Goal: Task Accomplishment & Management: Manage account settings

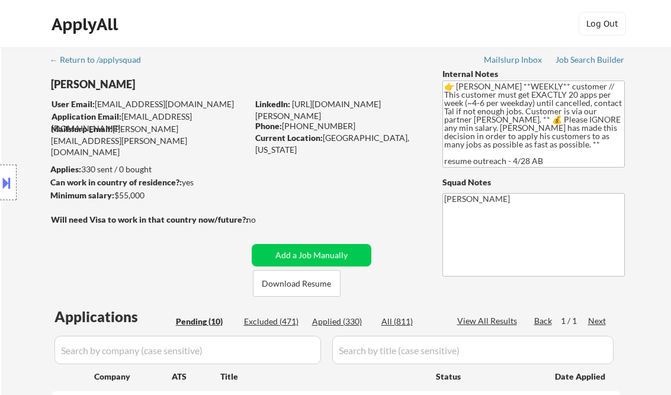
select select ""pending""
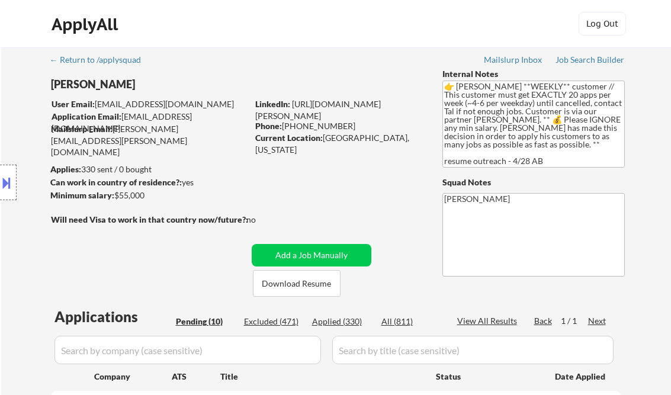
select select ""pending""
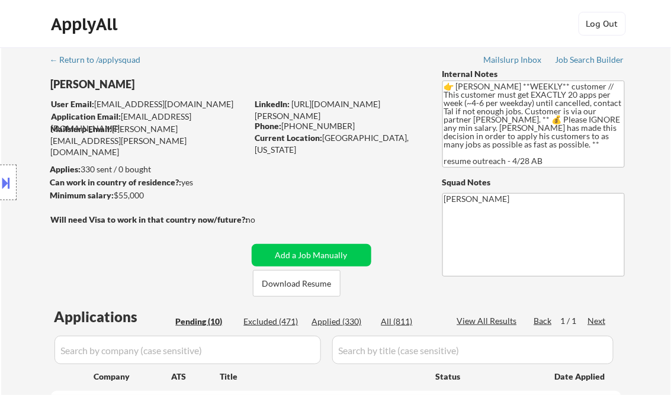
drag, startPoint x: 259, startPoint y: 8, endPoint x: 265, endPoint y: 18, distance: 11.4
click at [259, 8] on div "ApplyAll Log Out" at bounding box center [335, 24] width 671 height 48
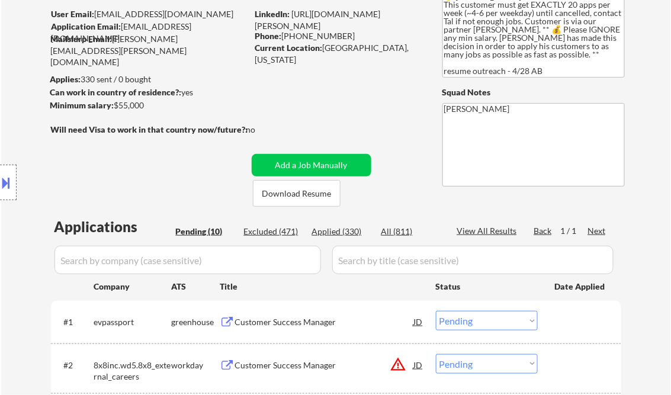
scroll to position [189, 0]
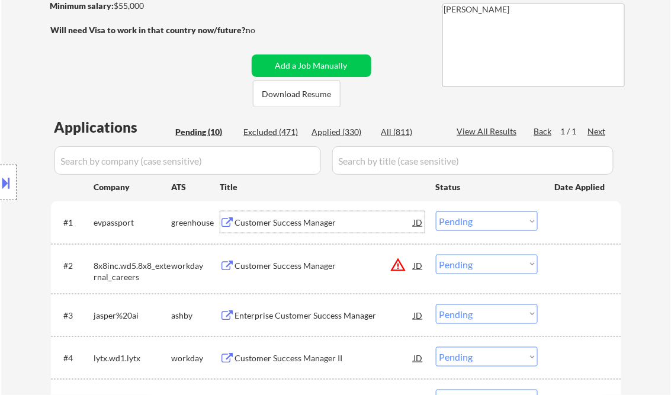
click at [285, 225] on div "Customer Success Manager" at bounding box center [324, 223] width 179 height 12
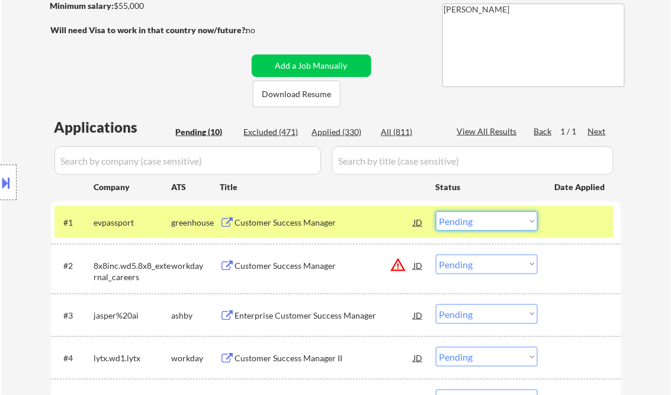
drag, startPoint x: 468, startPoint y: 223, endPoint x: 485, endPoint y: 231, distance: 18.8
click at [469, 223] on select "Choose an option... Pending Applied Excluded (Questions) Excluded (Expired) Exc…" at bounding box center [487, 221] width 102 height 20
click at [436, 211] on select "Choose an option... Pending Applied Excluded (Questions) Excluded (Expired) Exc…" at bounding box center [487, 221] width 102 height 20
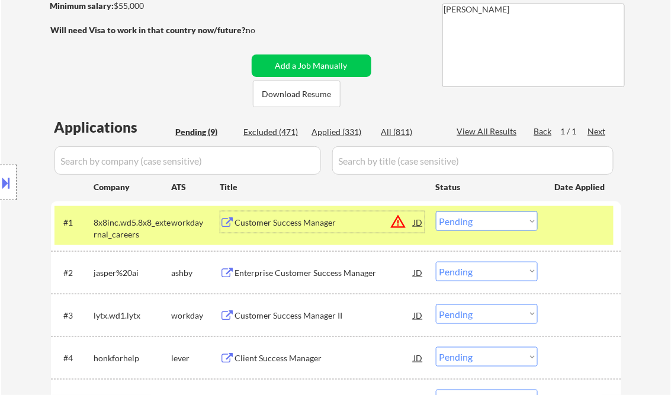
click at [316, 223] on div "Customer Success Manager" at bounding box center [324, 223] width 179 height 12
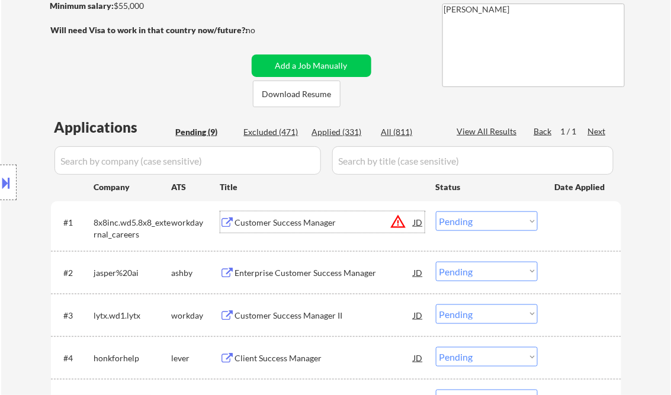
click at [448, 227] on select "Choose an option... Pending Applied Excluded (Questions) Excluded (Expired) Exc…" at bounding box center [487, 221] width 102 height 20
click at [436, 211] on select "Choose an option... Pending Applied Excluded (Questions) Excluded (Expired) Exc…" at bounding box center [487, 221] width 102 height 20
select select ""pending""
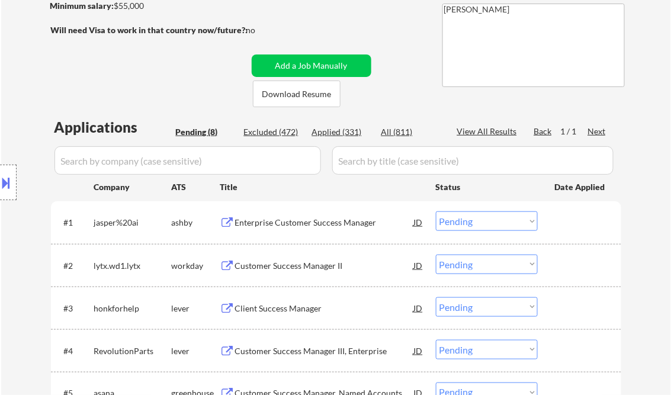
click at [309, 223] on div "Enterprise Customer Success Manager" at bounding box center [324, 223] width 179 height 12
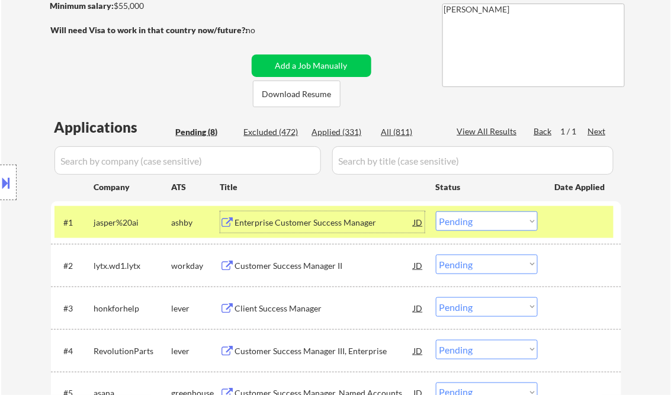
click at [303, 258] on div "Customer Success Manager II" at bounding box center [324, 265] width 179 height 21
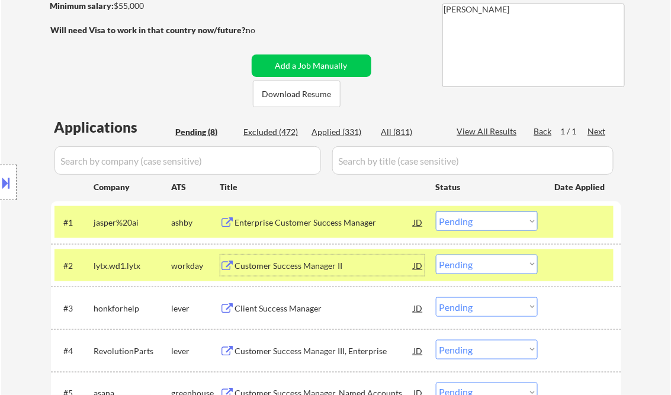
drag, startPoint x: 490, startPoint y: 263, endPoint x: 504, endPoint y: 272, distance: 17.1
click at [490, 263] on select "Choose an option... Pending Applied Excluded (Questions) Excluded (Expired) Exc…" at bounding box center [487, 265] width 102 height 20
click at [436, 255] on select "Choose an option... Pending Applied Excluded (Questions) Excluded (Expired) Exc…" at bounding box center [487, 265] width 102 height 20
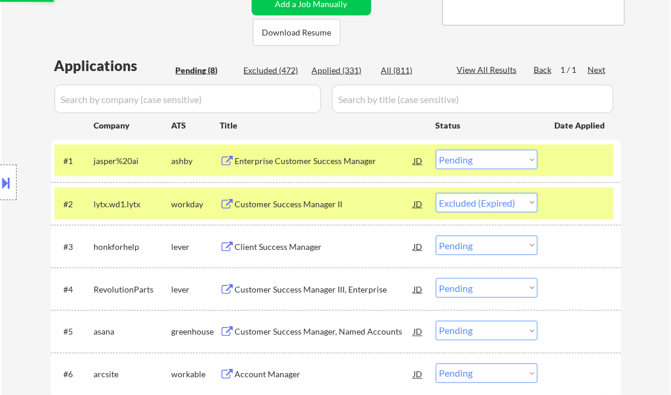
scroll to position [284, 0]
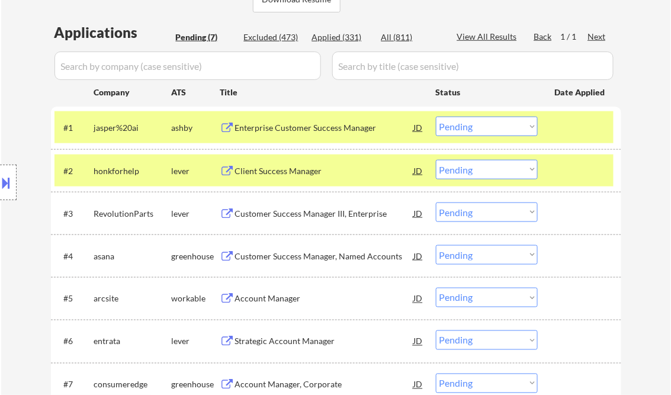
click at [561, 134] on div at bounding box center [581, 127] width 52 height 21
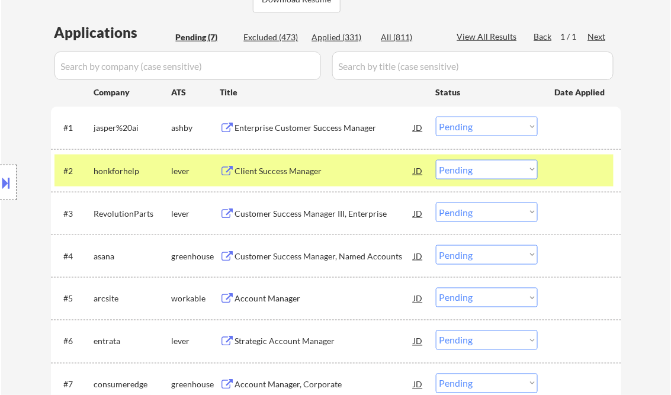
click at [588, 175] on div at bounding box center [581, 170] width 52 height 21
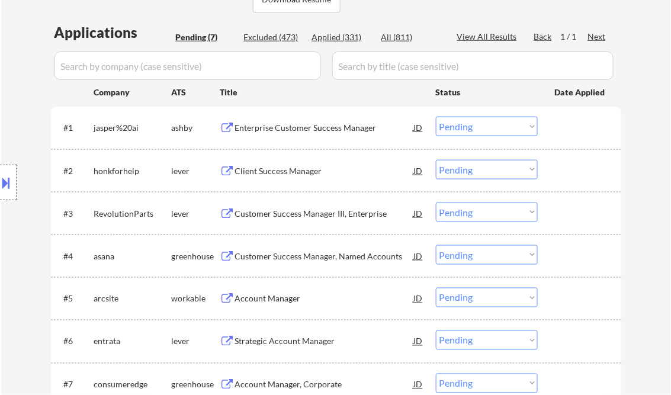
click at [300, 171] on div "Client Success Manager" at bounding box center [324, 171] width 179 height 12
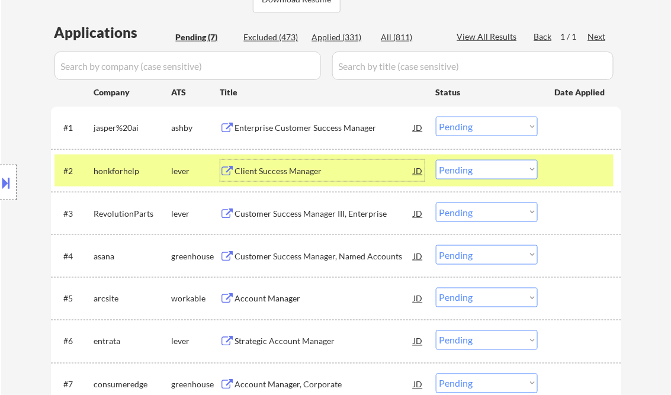
click at [483, 175] on select "Choose an option... Pending Applied Excluded (Questions) Excluded (Expired) Exc…" at bounding box center [487, 170] width 102 height 20
click at [436, 160] on select "Choose an option... Pending Applied Excluded (Questions) Excluded (Expired) Exc…" at bounding box center [487, 170] width 102 height 20
click at [329, 211] on div "Customer Success Manager III, Enterprise" at bounding box center [324, 214] width 179 height 12
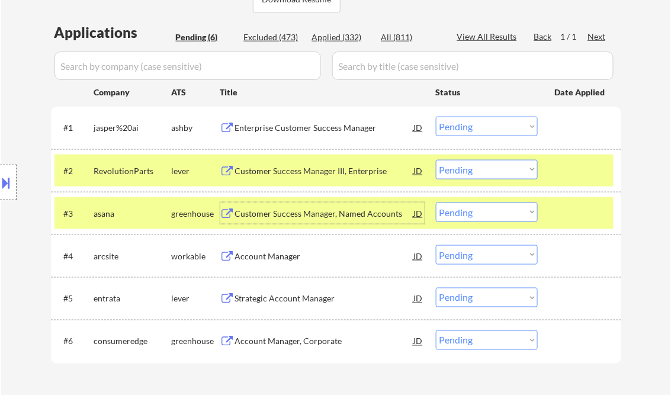
click at [587, 220] on div at bounding box center [581, 212] width 52 height 21
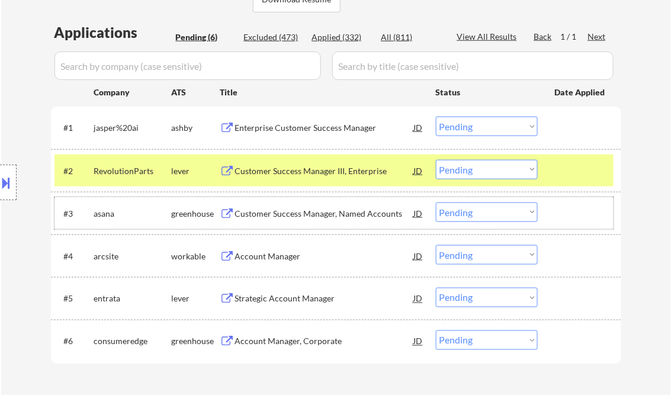
click at [286, 171] on div "Customer Success Manager III, Enterprise" at bounding box center [324, 171] width 179 height 12
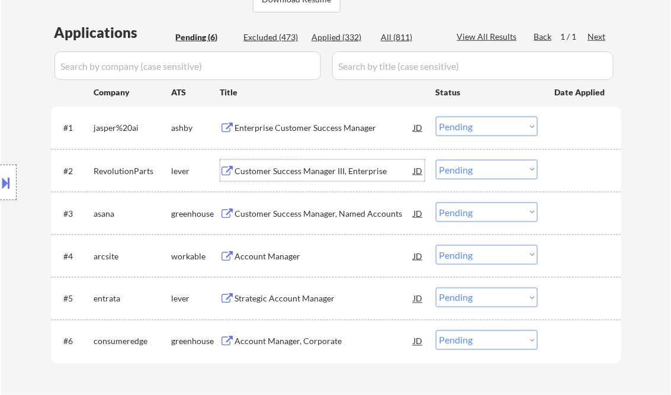
drag, startPoint x: 459, startPoint y: 175, endPoint x: 467, endPoint y: 175, distance: 7.1
click at [460, 175] on select "Choose an option... Pending Applied Excluded (Questions) Excluded (Expired) Exc…" at bounding box center [487, 170] width 102 height 20
click at [436, 160] on select "Choose an option... Pending Applied Excluded (Questions) Excluded (Expired) Exc…" at bounding box center [487, 170] width 102 height 20
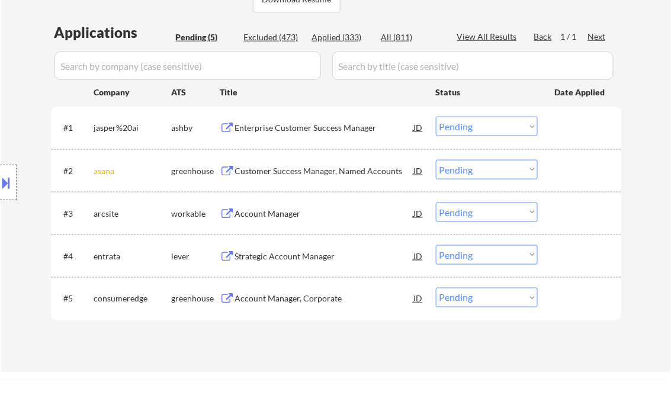
click at [317, 172] on div "Customer Success Manager, Named Accounts" at bounding box center [324, 171] width 179 height 12
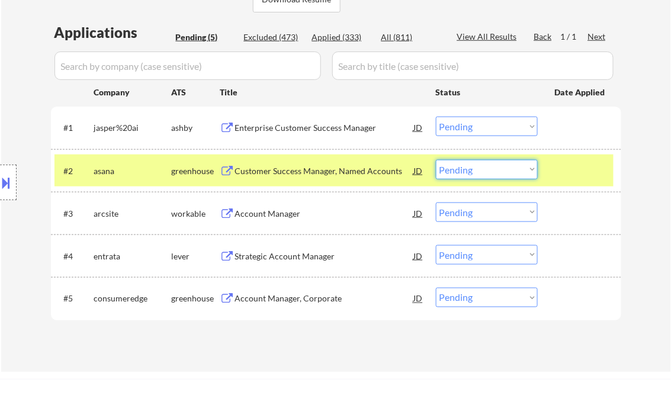
drag, startPoint x: 496, startPoint y: 169, endPoint x: 504, endPoint y: 179, distance: 12.6
click at [496, 169] on select "Choose an option... Pending Applied Excluded (Questions) Excluded (Expired) Exc…" at bounding box center [487, 170] width 102 height 20
click at [436, 160] on select "Choose an option... Pending Applied Excluded (Questions) Excluded (Expired) Exc…" at bounding box center [487, 170] width 102 height 20
click at [276, 214] on div "Account Manager" at bounding box center [324, 214] width 179 height 12
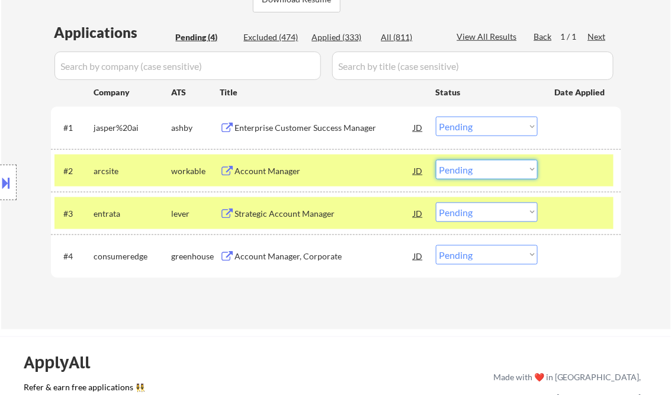
drag, startPoint x: 471, startPoint y: 171, endPoint x: 478, endPoint y: 178, distance: 9.6
click at [472, 170] on select "Choose an option... Pending Applied Excluded (Questions) Excluded (Expired) Exc…" at bounding box center [487, 170] width 102 height 20
click at [436, 160] on select "Choose an option... Pending Applied Excluded (Questions) Excluded (Expired) Exc…" at bounding box center [487, 170] width 102 height 20
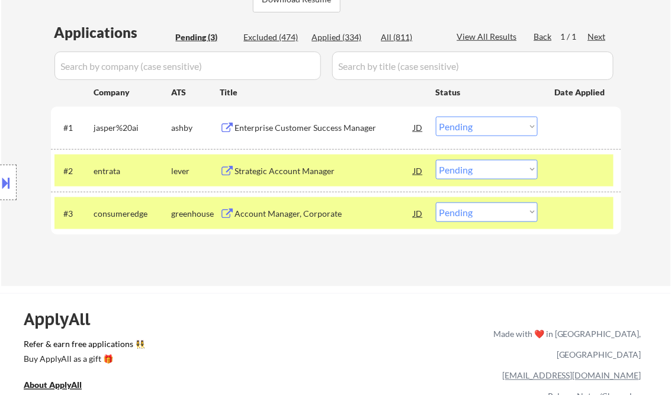
click at [292, 165] on div "Strategic Account Manager" at bounding box center [324, 171] width 179 height 12
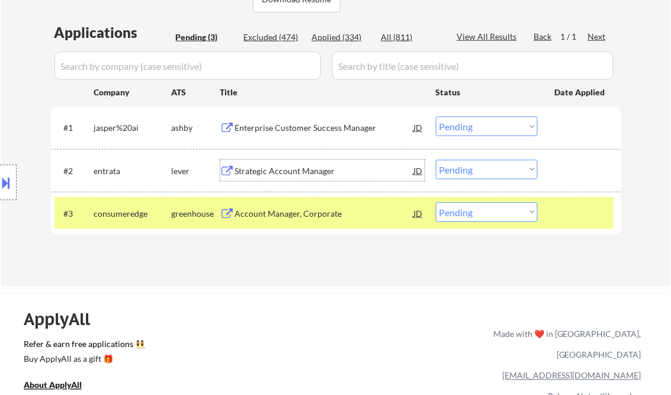
click at [476, 173] on select "Choose an option... Pending Applied Excluded (Questions) Excluded (Expired) Exc…" at bounding box center [487, 170] width 102 height 20
click at [436, 160] on select "Choose an option... Pending Applied Excluded (Questions) Excluded (Expired) Exc…" at bounding box center [487, 170] width 102 height 20
select select ""pending""
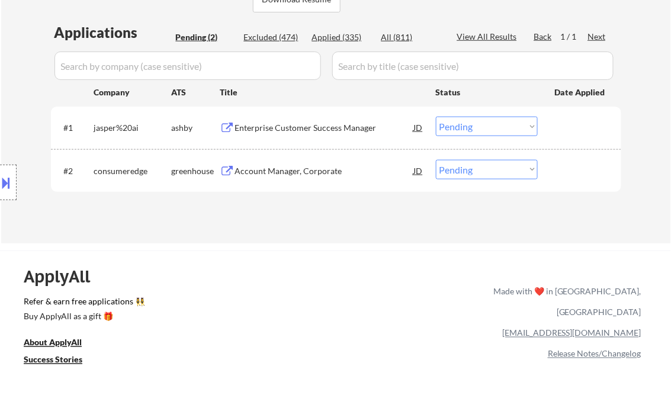
click at [316, 130] on div "Enterprise Customer Success Manager" at bounding box center [324, 128] width 179 height 12
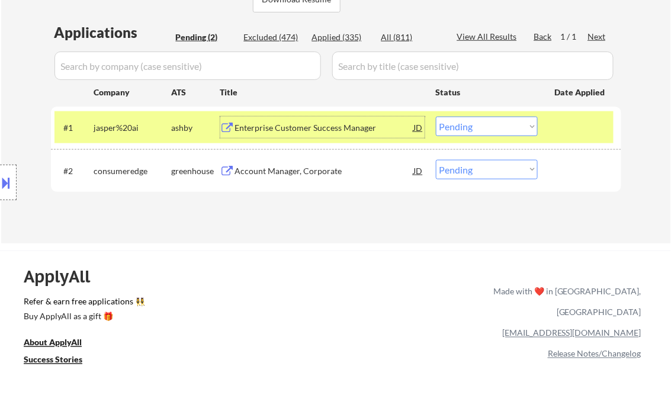
click at [474, 130] on select "Choose an option... Pending Applied Excluded (Questions) Excluded (Expired) Exc…" at bounding box center [487, 127] width 102 height 20
click at [436, 117] on select "Choose an option... Pending Applied Excluded (Questions) Excluded (Expired) Exc…" at bounding box center [487, 127] width 102 height 20
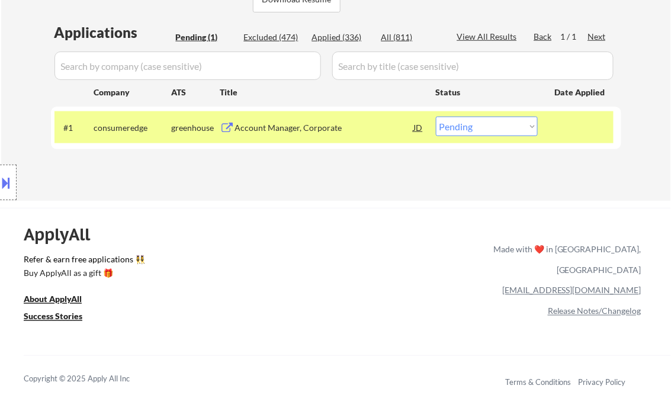
click at [281, 131] on div "Account Manager, Corporate" at bounding box center [324, 128] width 179 height 12
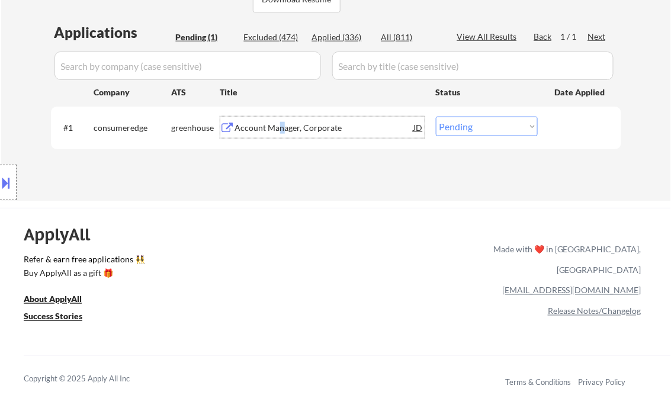
click at [470, 120] on select "Choose an option... Pending Applied Excluded (Questions) Excluded (Expired) Exc…" at bounding box center [487, 127] width 102 height 20
select select ""applied""
click at [436, 117] on select "Choose an option... Pending Applied Excluded (Questions) Excluded (Expired) Exc…" at bounding box center [487, 127] width 102 height 20
click at [326, 165] on div "Applications Pending (1) Excluded (474) Applied (336) All (811) View All Result…" at bounding box center [336, 99] width 570 height 155
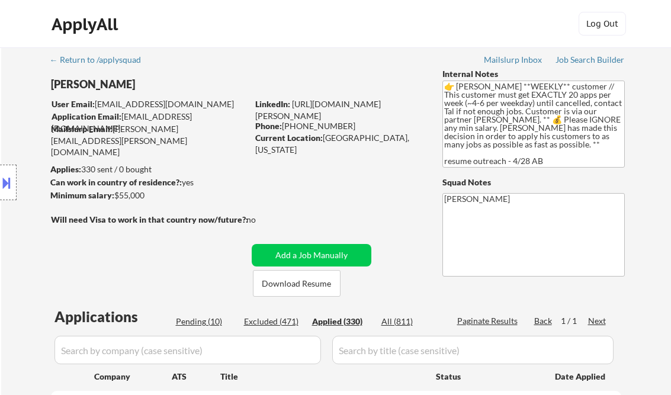
select select ""applied""
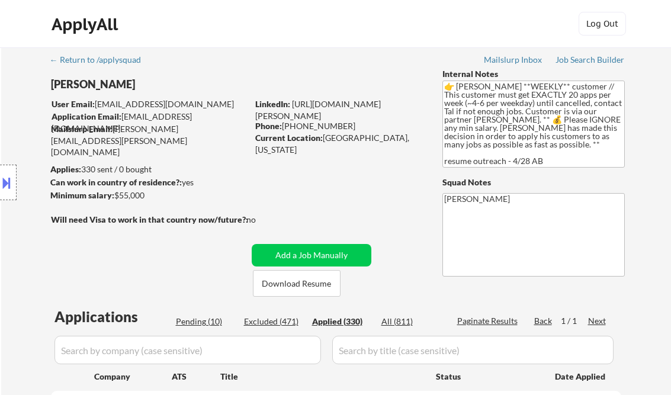
select select ""applied""
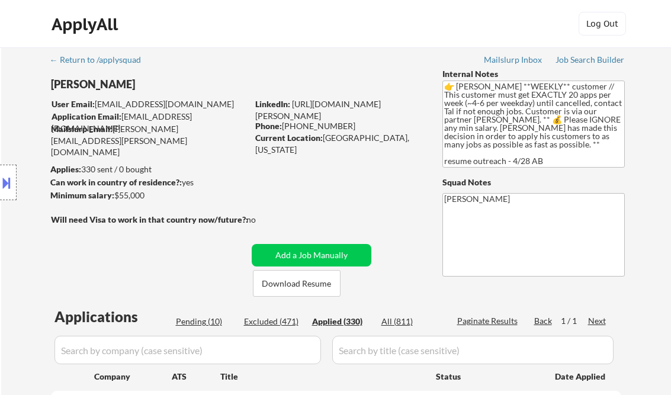
select select ""applied""
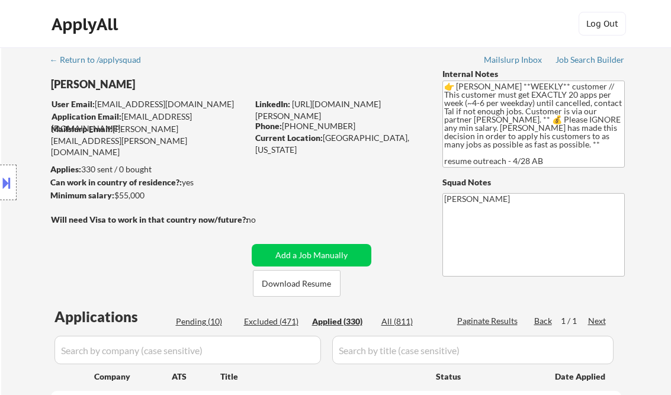
select select ""applied""
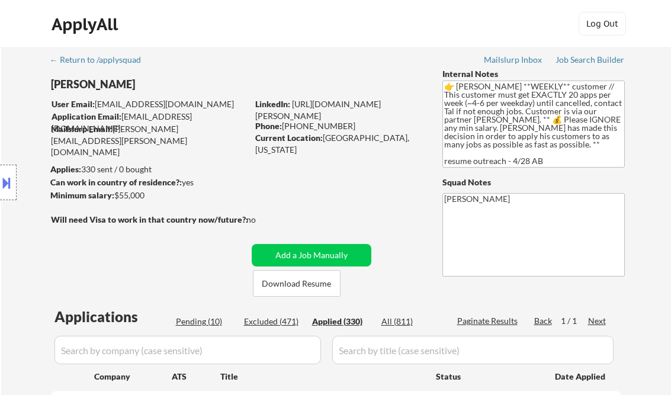
select select ""applied""
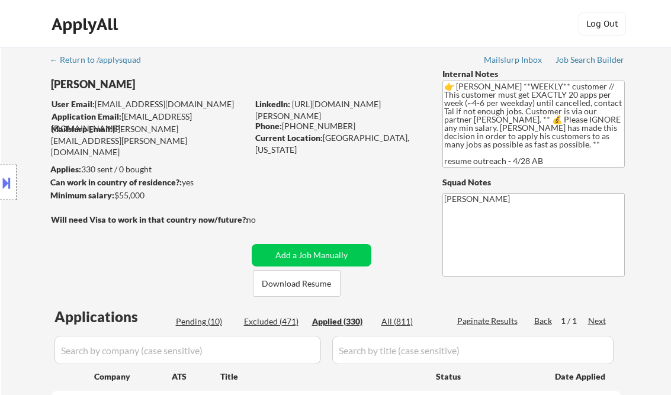
select select ""applied""
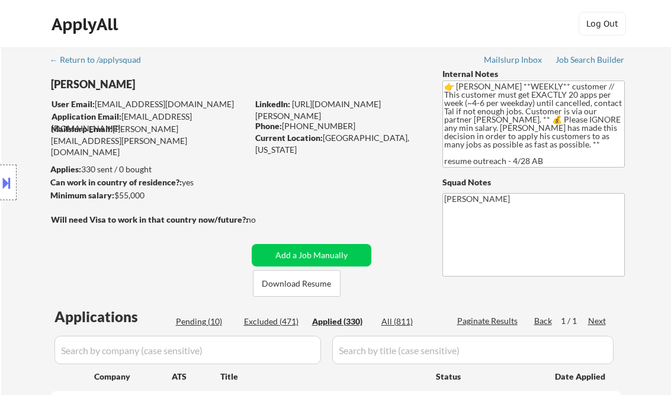
select select ""applied""
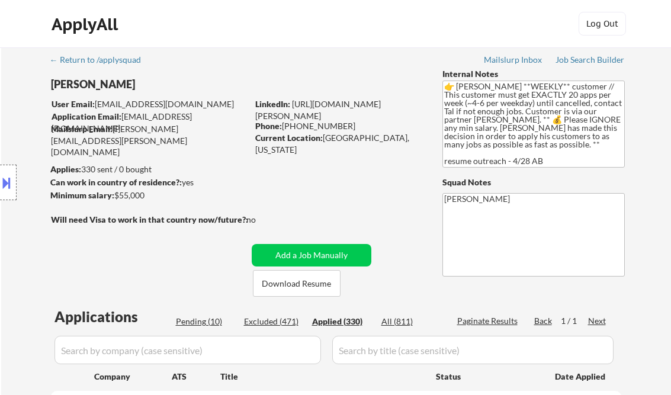
select select ""applied""
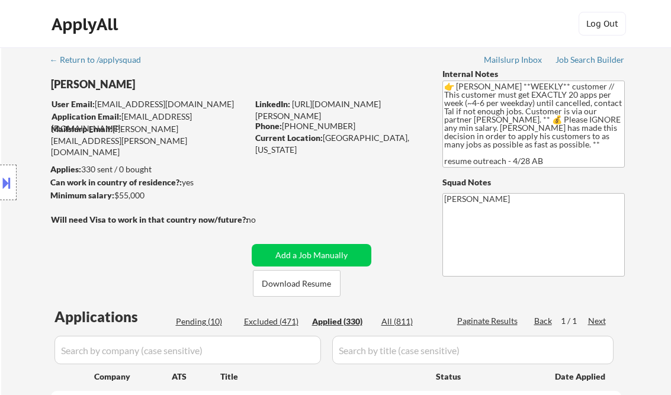
select select ""applied""
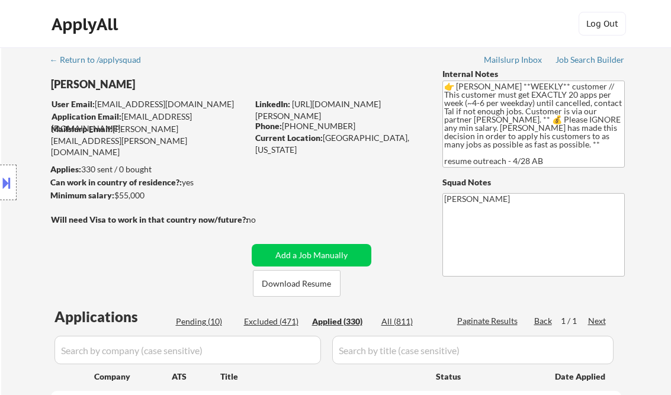
select select ""applied""
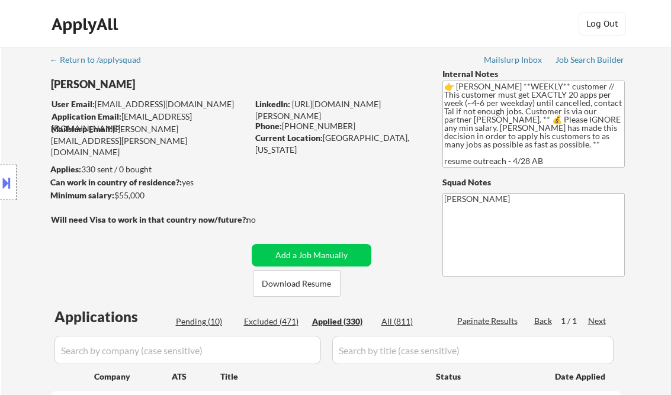
select select ""applied""
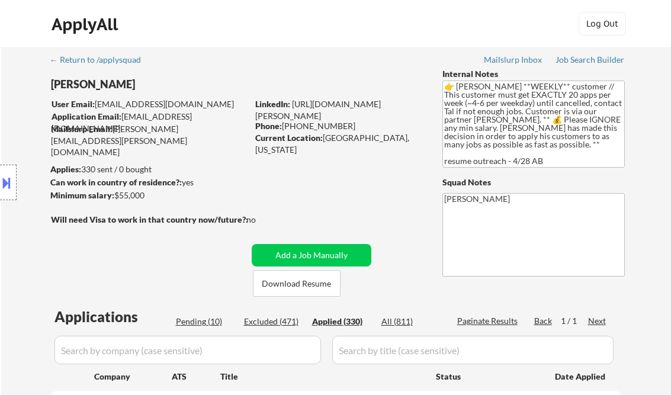
select select ""applied""
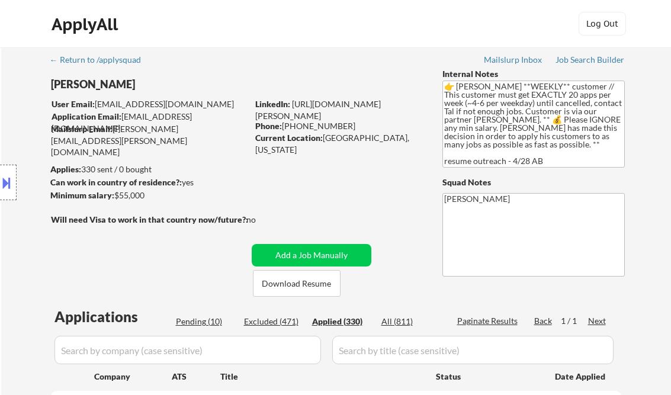
select select ""applied""
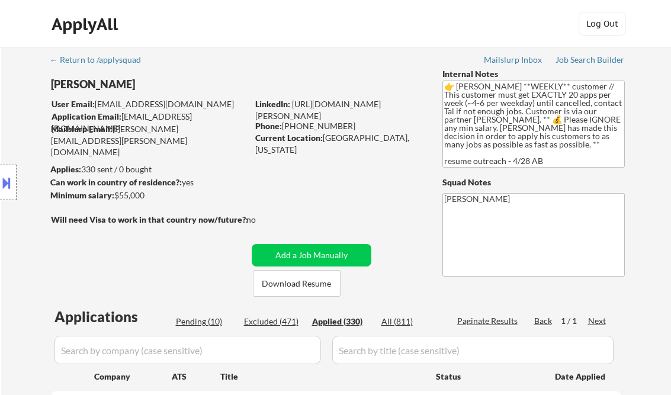
select select ""applied""
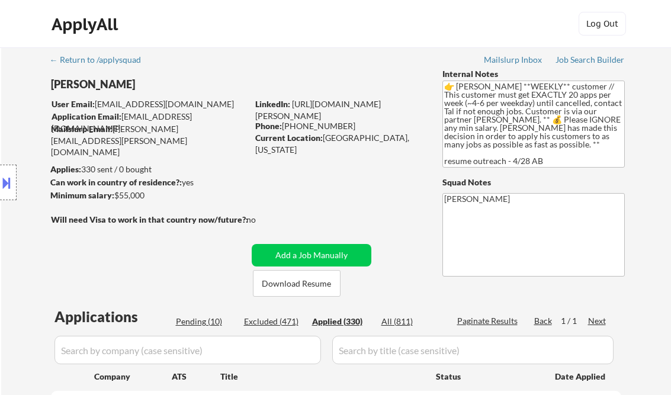
select select ""applied""
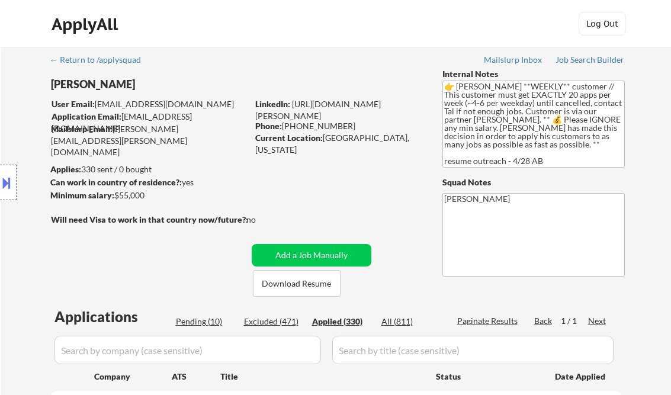
select select ""applied""
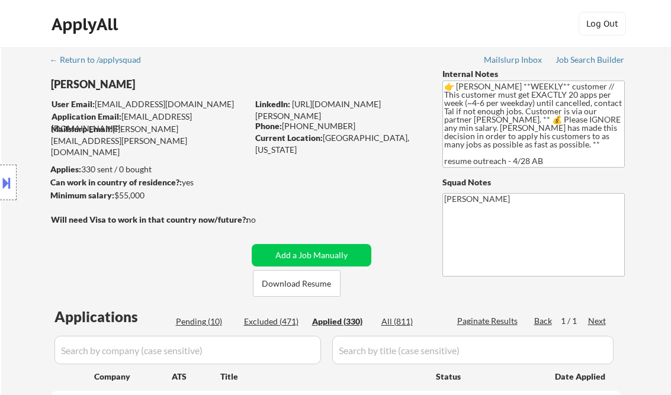
select select ""applied""
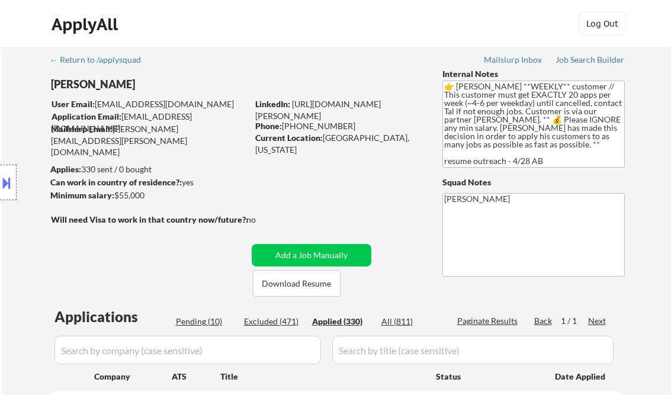
select select ""applied""
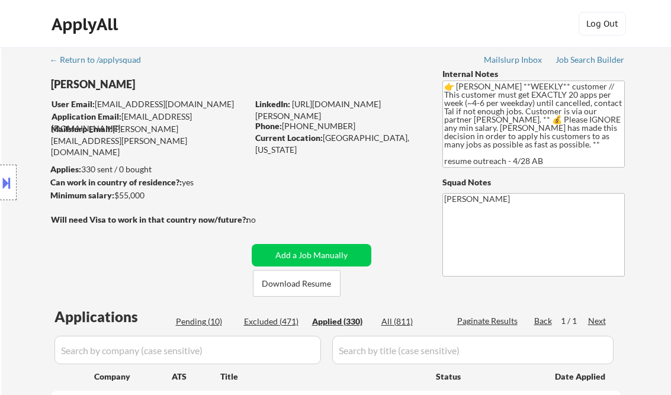
select select ""applied""
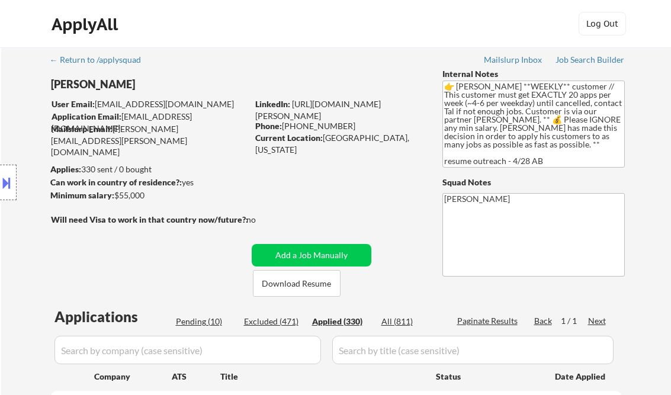
select select ""applied""
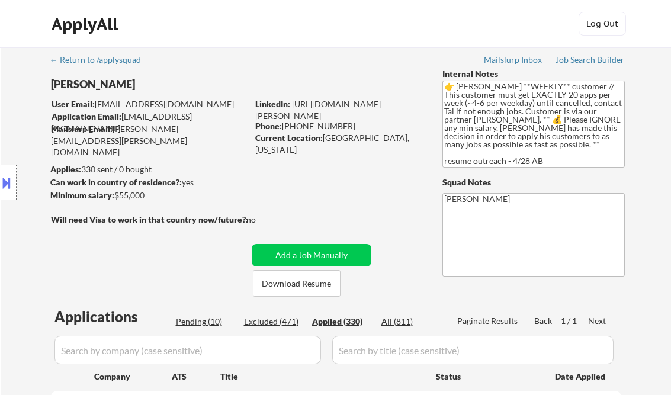
select select ""applied""
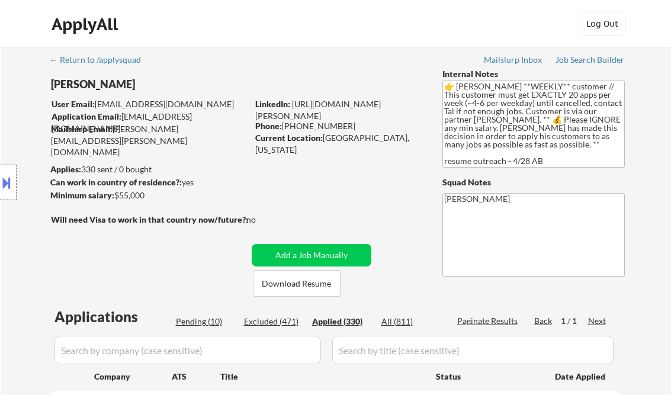
select select ""applied""
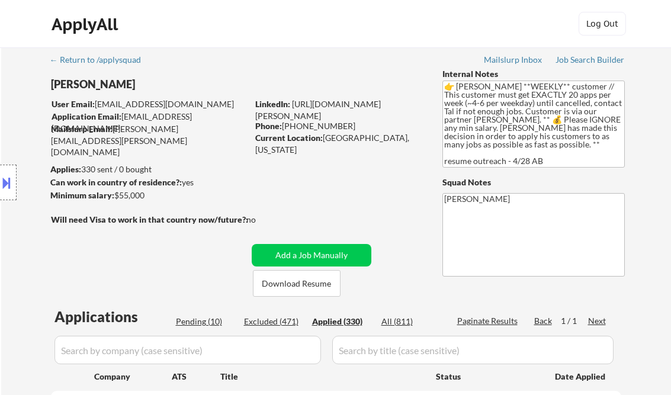
select select ""applied""
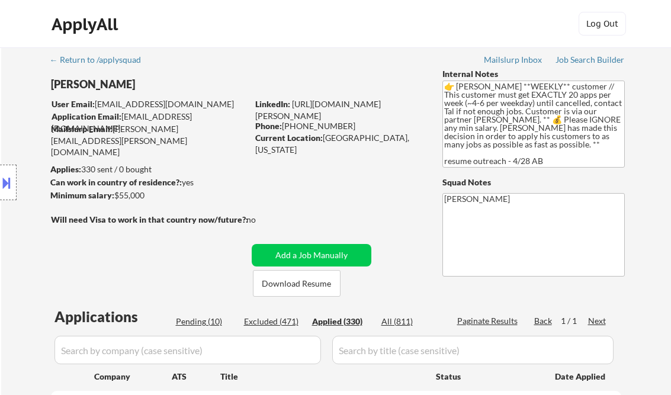
select select ""applied""
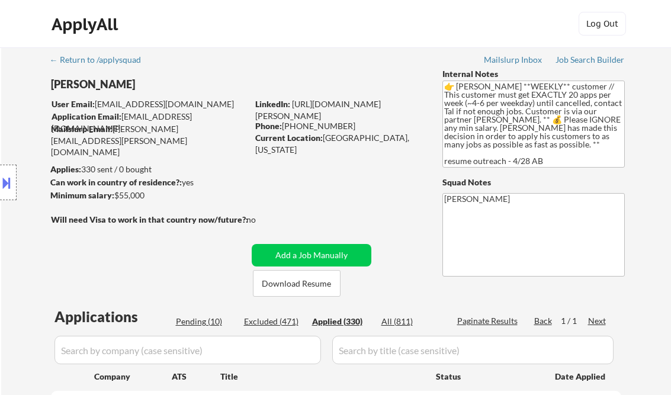
select select ""applied""
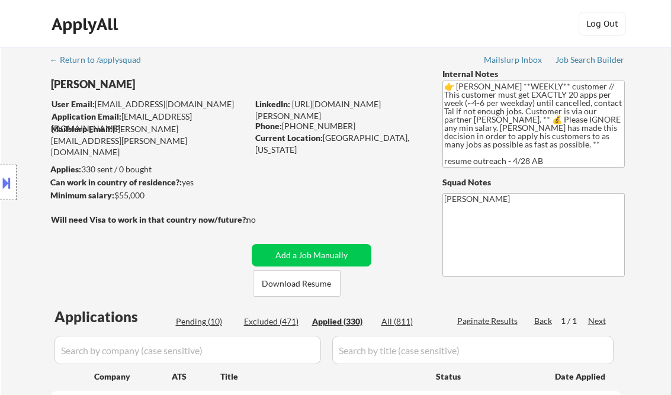
select select ""applied""
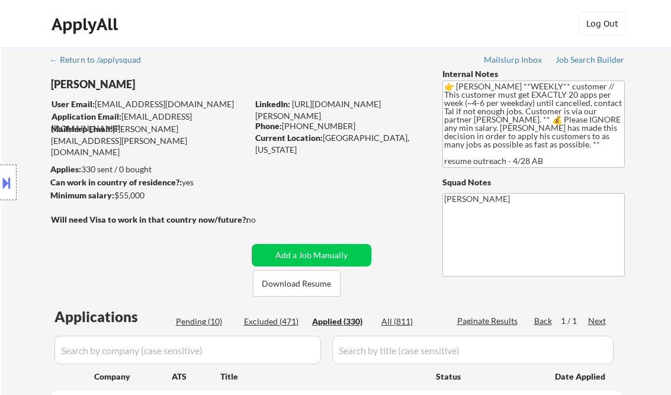
select select ""applied""
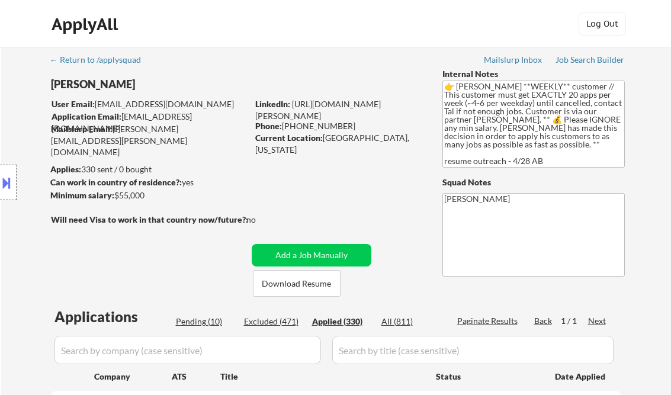
select select ""applied""
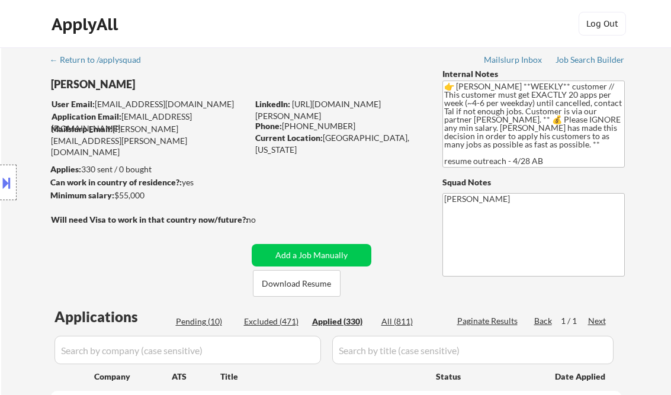
select select ""applied""
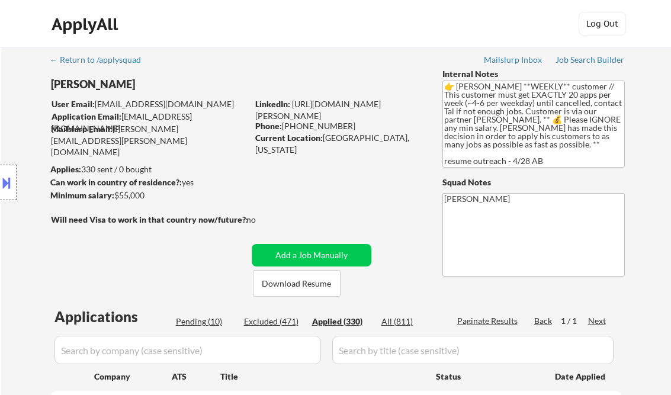
select select ""applied""
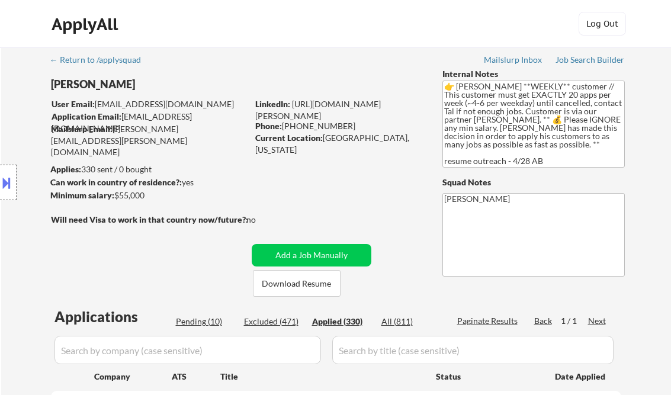
select select ""applied""
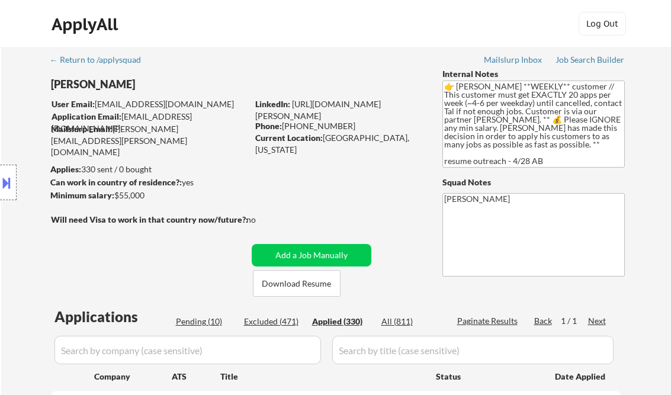
select select ""applied""
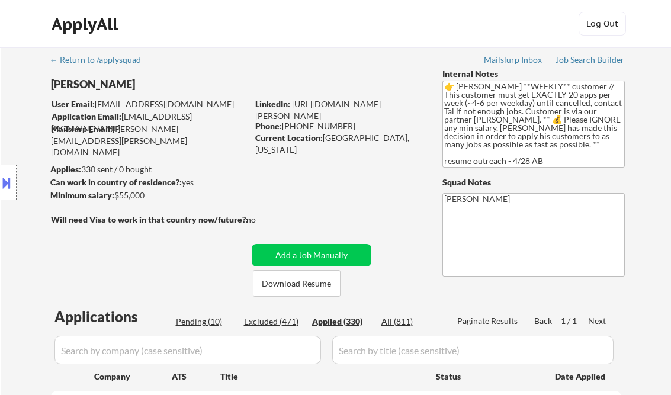
select select ""applied""
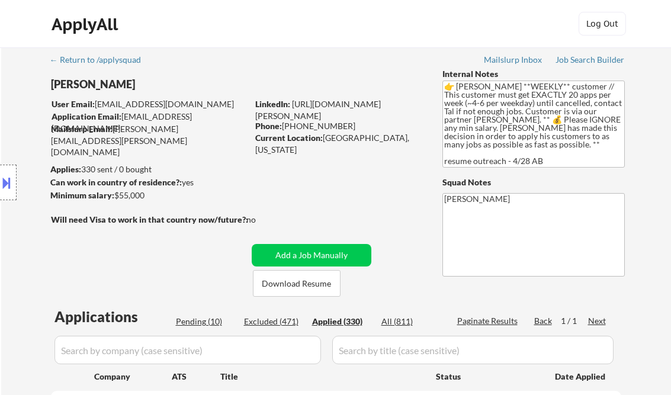
select select ""applied""
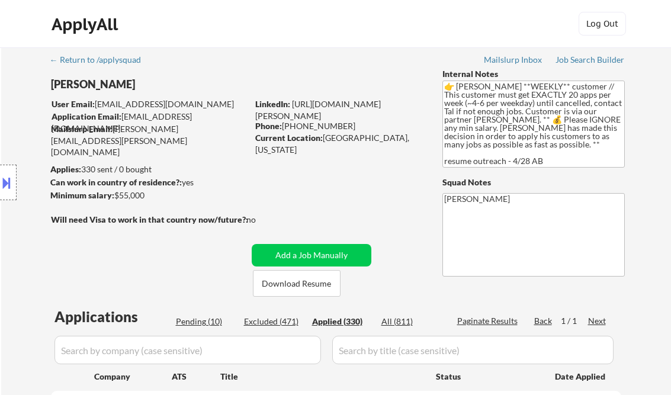
select select ""applied""
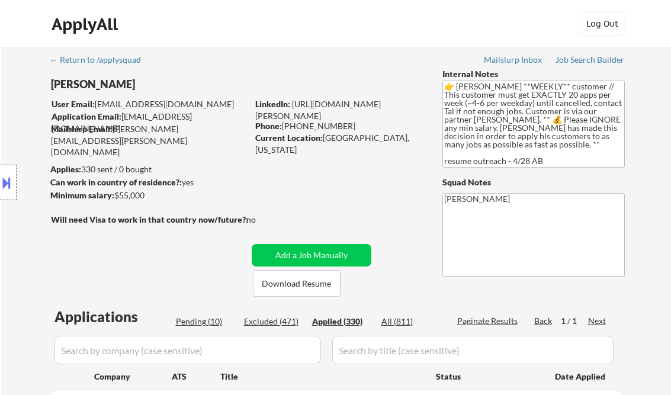
select select ""applied""
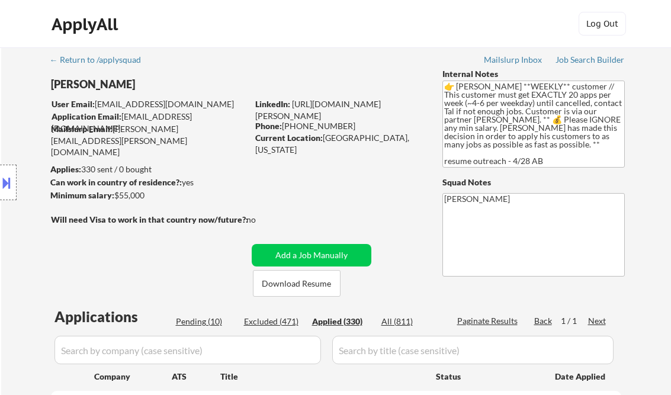
select select ""applied""
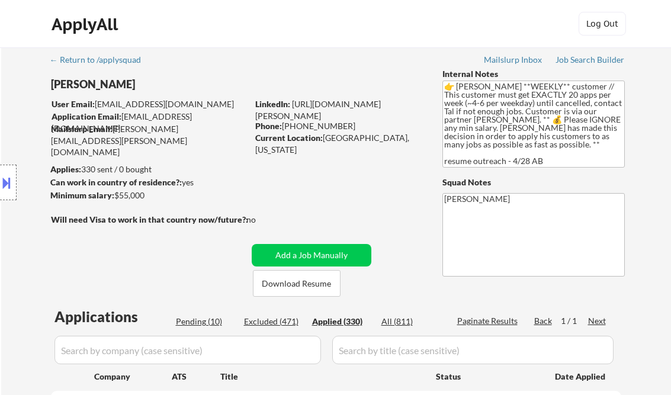
select select ""applied""
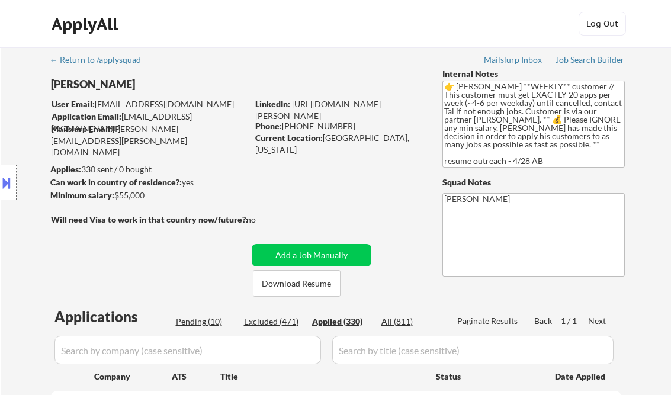
select select ""applied""
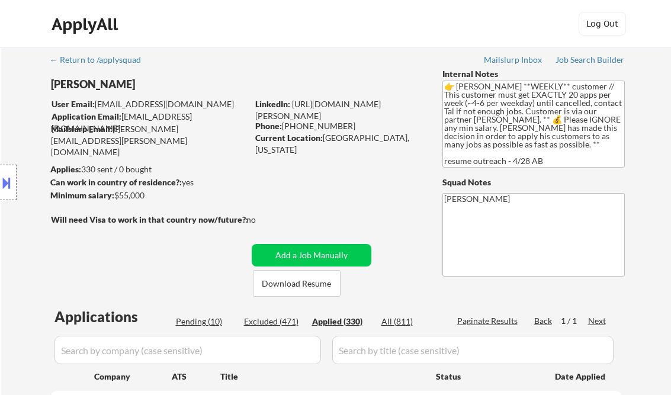
select select ""applied""
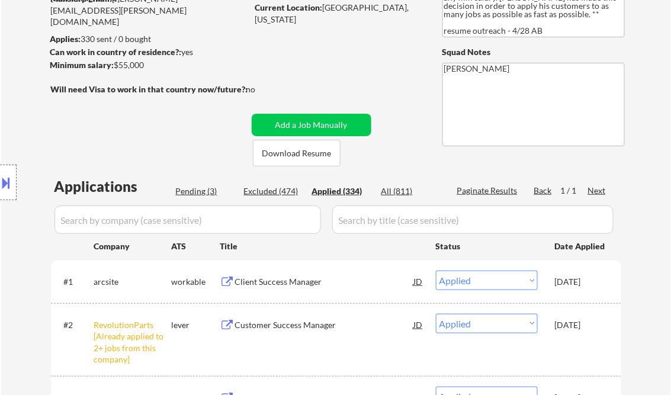
scroll to position [142, 0]
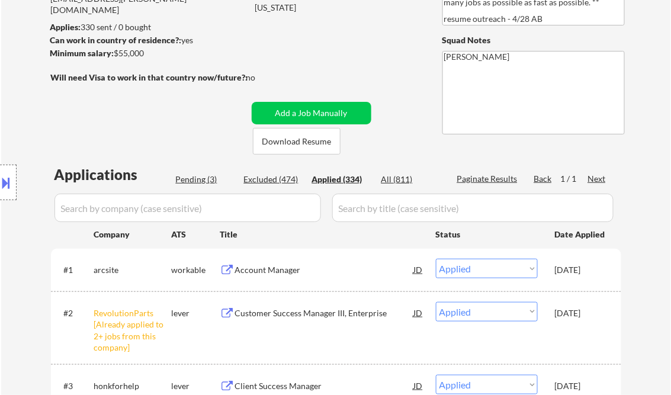
click at [285, 269] on div "Account Manager" at bounding box center [324, 270] width 179 height 12
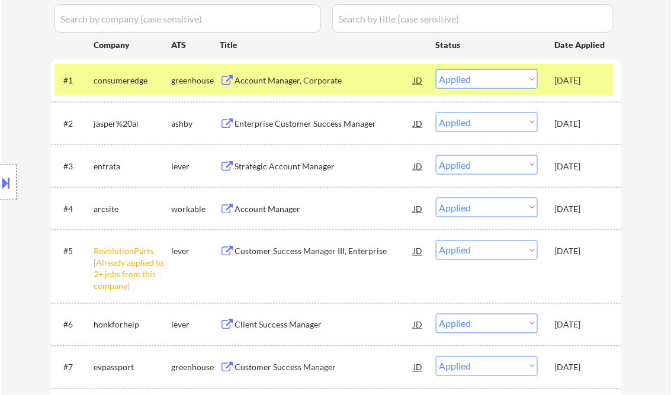
scroll to position [426, 0]
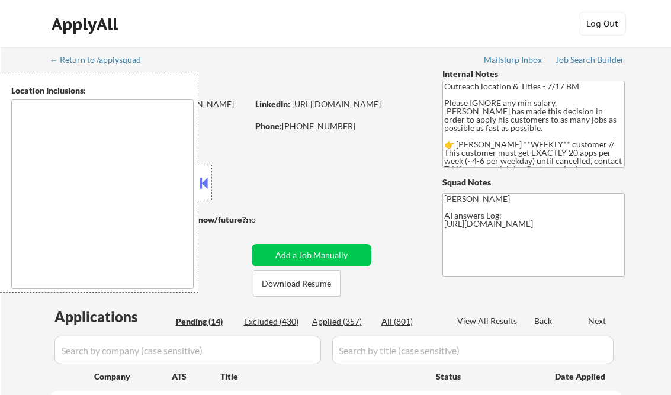
select select ""pending""
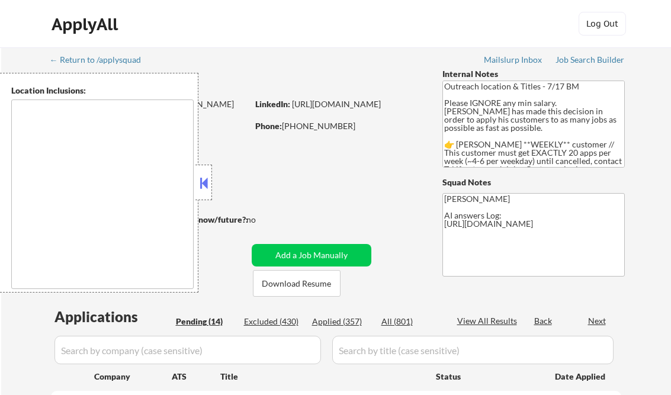
select select ""pending""
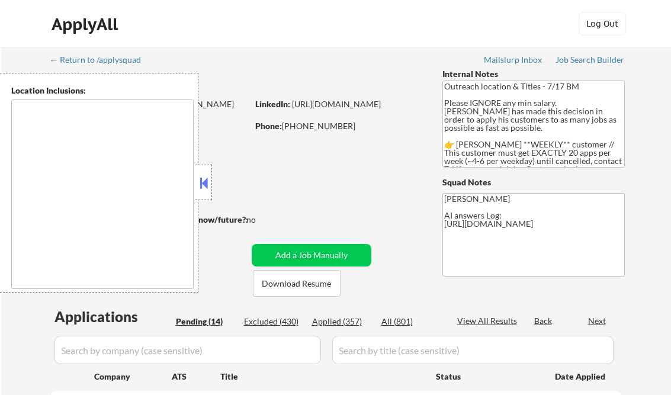
select select ""pending""
type textarea "[GEOGRAPHIC_DATA], IL [GEOGRAPHIC_DATA], [GEOGRAPHIC_DATA] [GEOGRAPHIC_DATA], […"
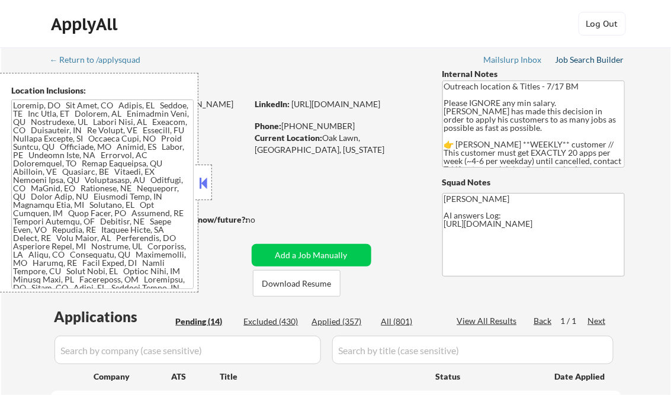
click at [580, 63] on div "Job Search Builder" at bounding box center [589, 60] width 69 height 8
drag, startPoint x: 204, startPoint y: 186, endPoint x: 245, endPoint y: 191, distance: 41.2
click at [204, 186] on button at bounding box center [203, 183] width 13 height 18
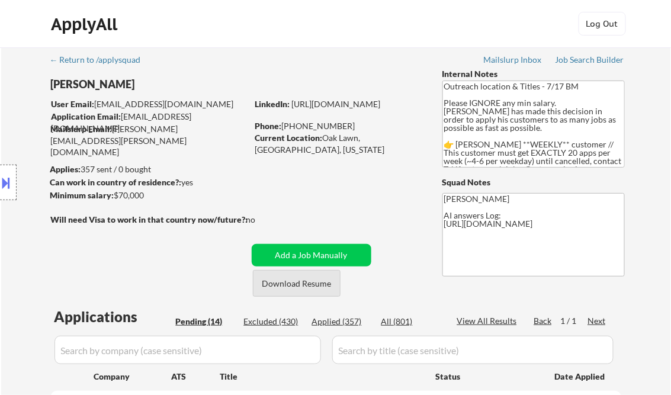
scroll to position [142, 0]
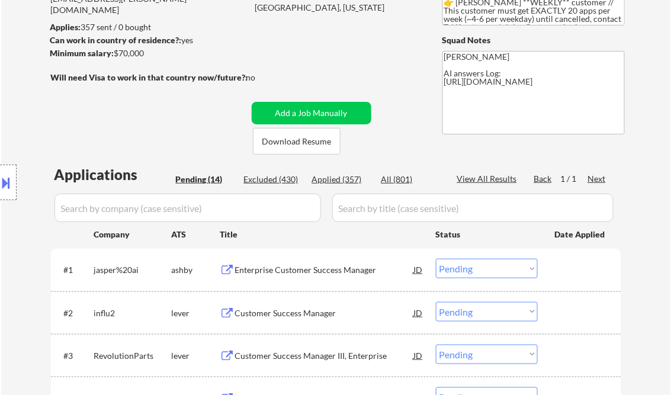
click at [281, 278] on div "Enterprise Customer Success Manager" at bounding box center [324, 269] width 179 height 21
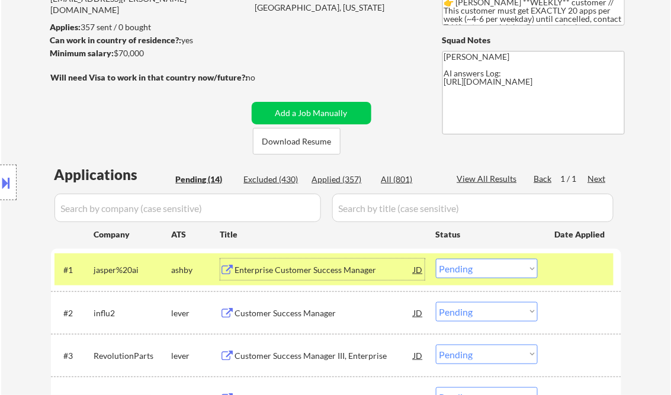
click at [491, 275] on select "Choose an option... Pending Applied Excluded (Questions) Excluded (Expired) Exc…" at bounding box center [487, 269] width 102 height 20
click at [436, 259] on select "Choose an option... Pending Applied Excluded (Questions) Excluded (Expired) Exc…" at bounding box center [487, 269] width 102 height 20
select select ""pending""
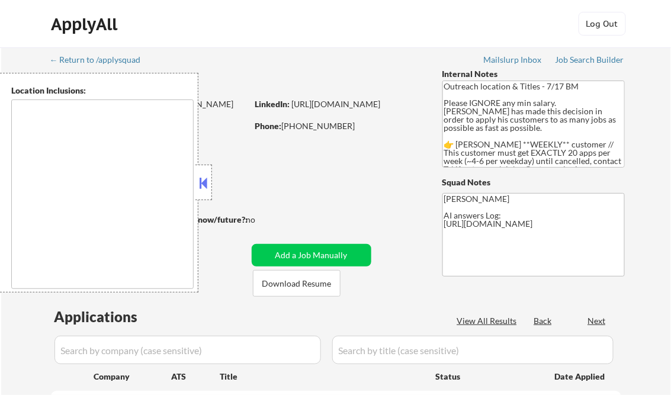
type textarea "[GEOGRAPHIC_DATA], IL [GEOGRAPHIC_DATA], [GEOGRAPHIC_DATA] [GEOGRAPHIC_DATA], […"
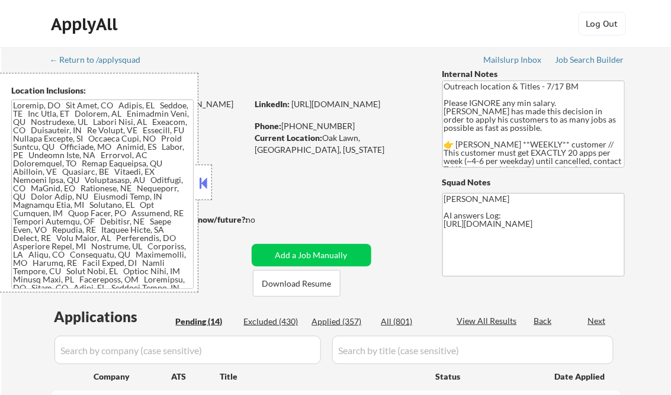
select select ""pending""
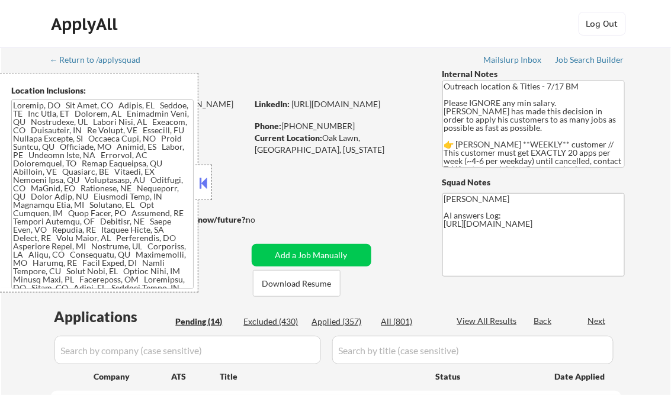
select select ""pending""
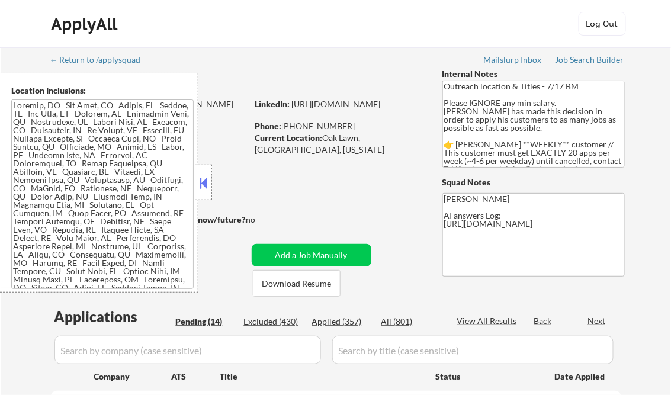
select select ""pending""
click at [349, 320] on div "Applied (357)" at bounding box center [341, 322] width 59 height 12
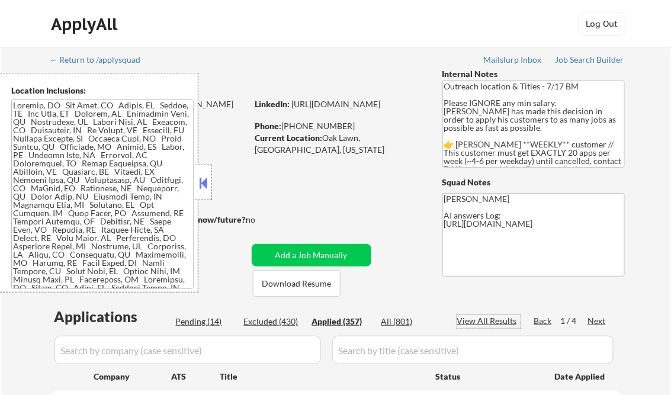
click at [474, 323] on div "View All Results" at bounding box center [488, 321] width 63 height 12
select select ""applied""
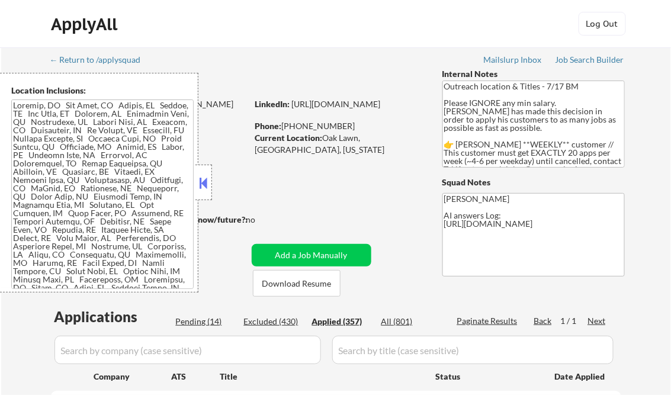
select select ""applied""
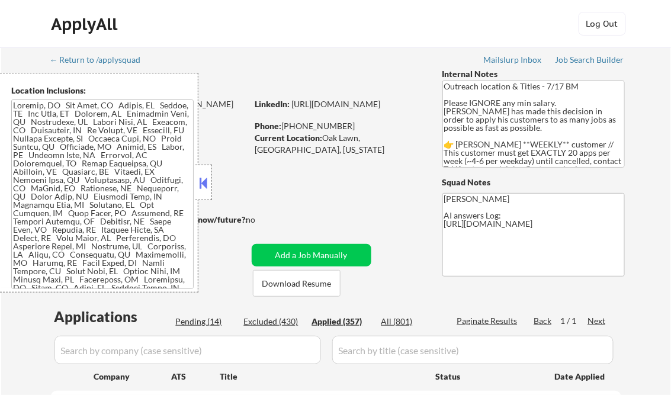
select select ""applied""
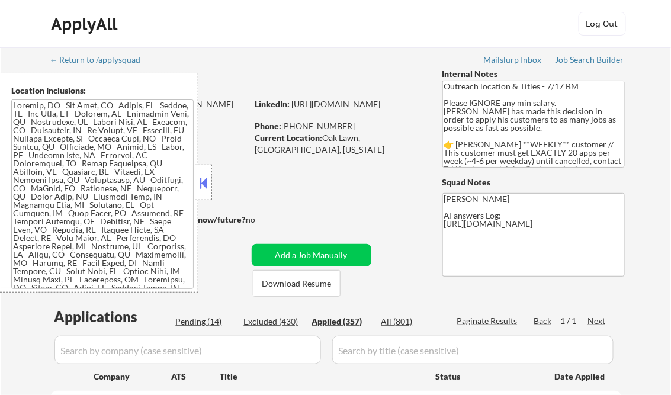
select select ""applied""
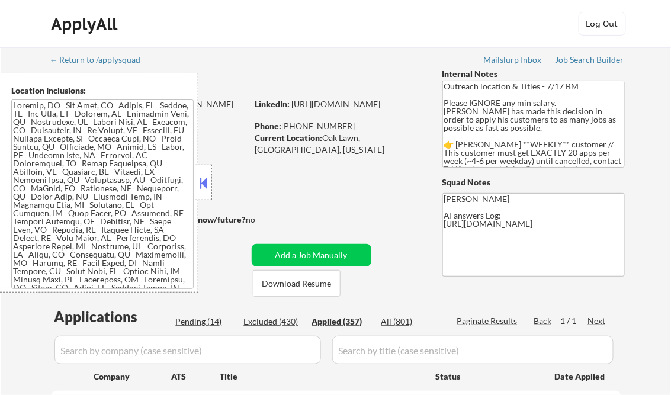
select select ""applied""
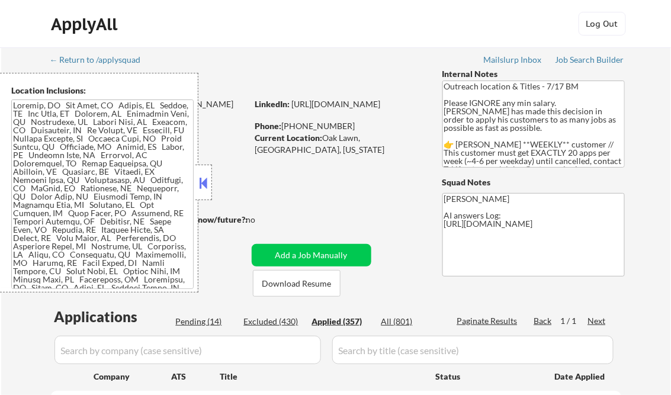
select select ""applied""
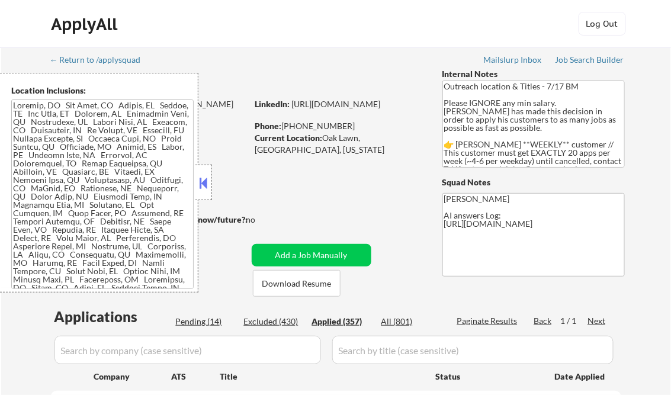
select select ""applied""
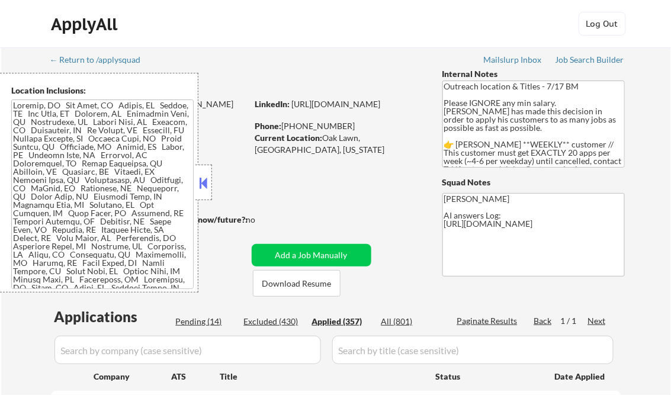
select select ""applied""
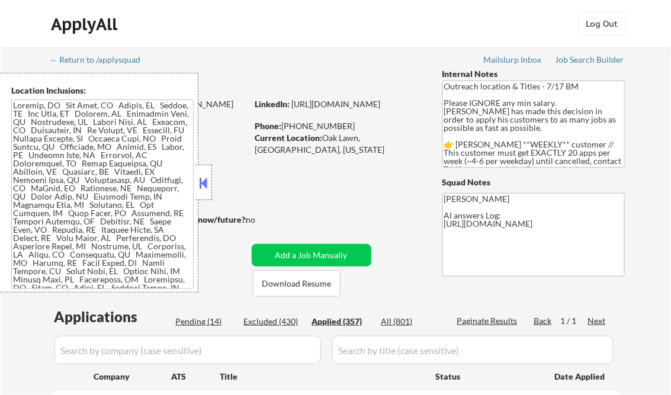
select select ""applied""
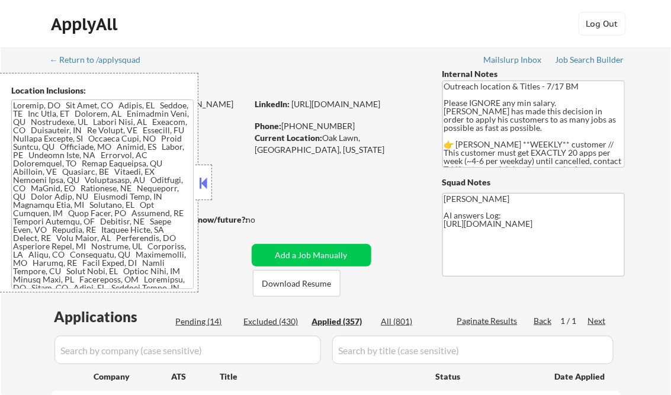
select select ""applied""
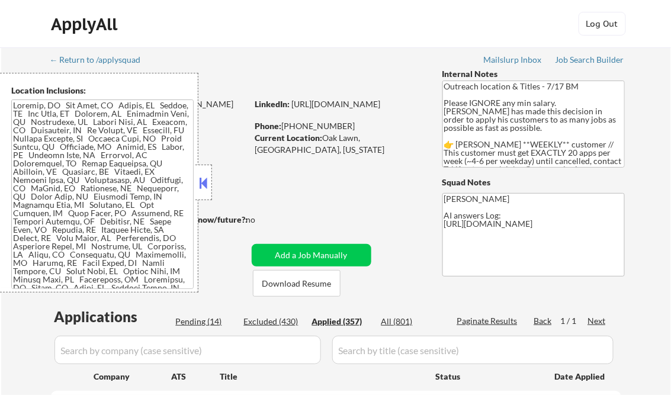
select select ""applied""
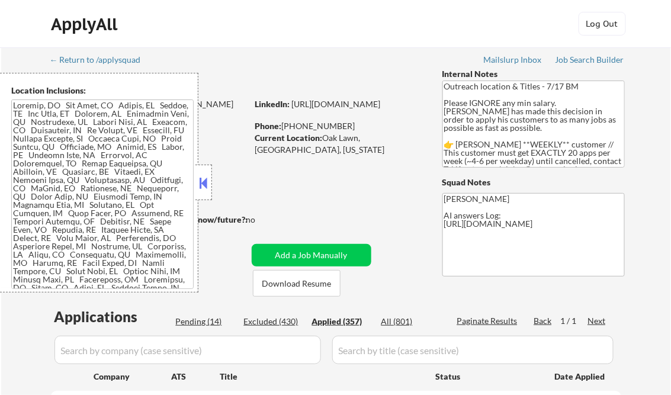
select select ""applied""
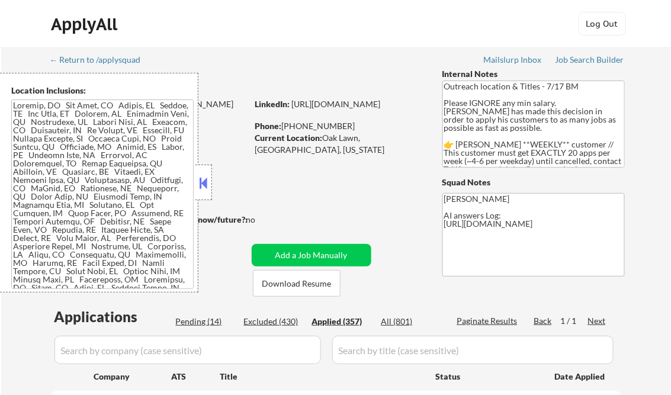
select select ""applied""
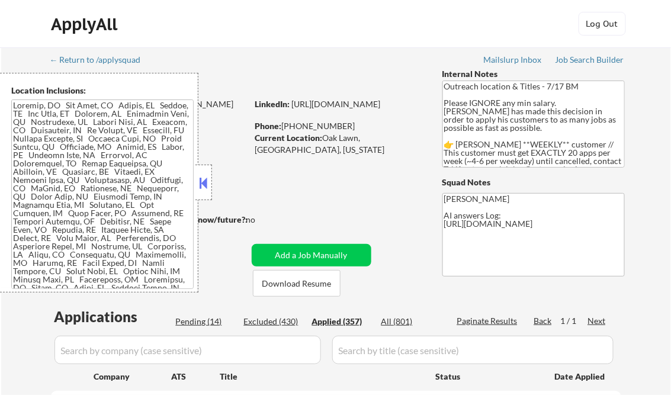
select select ""applied""
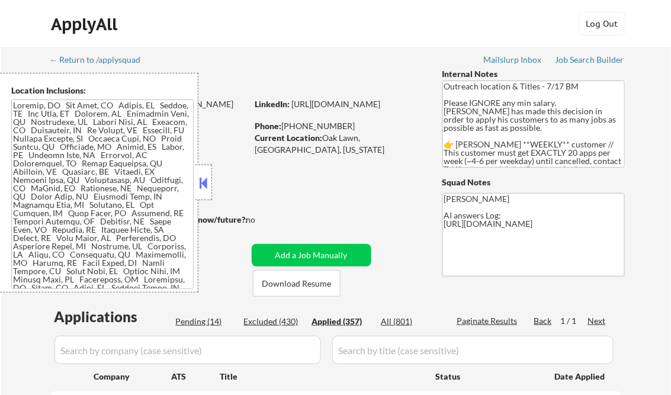
select select ""applied""
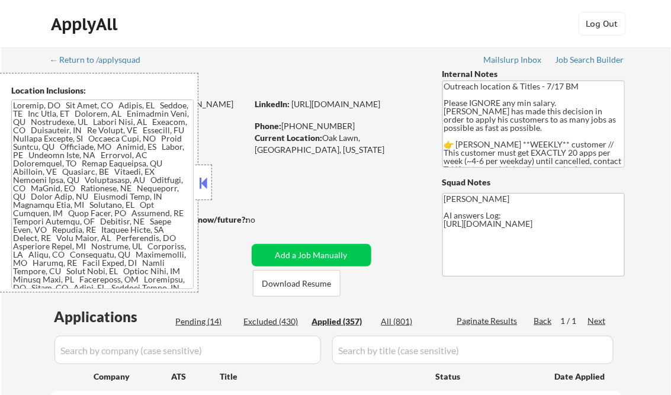
select select ""applied""
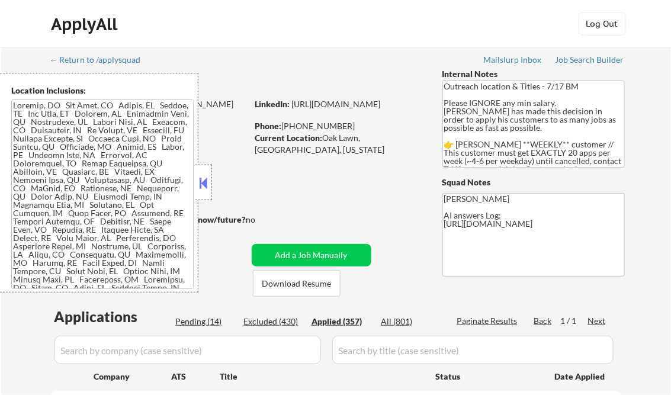
select select ""applied""
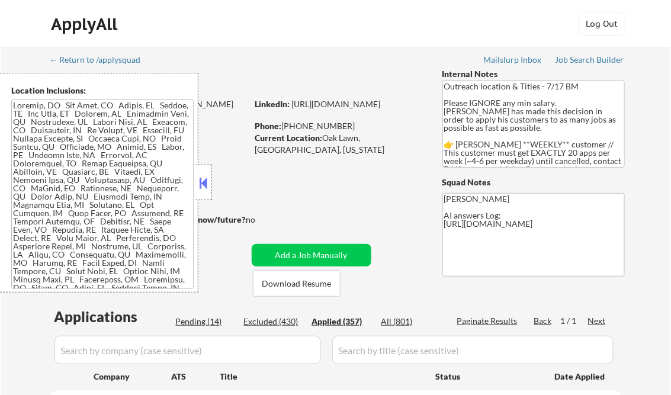
select select ""applied""
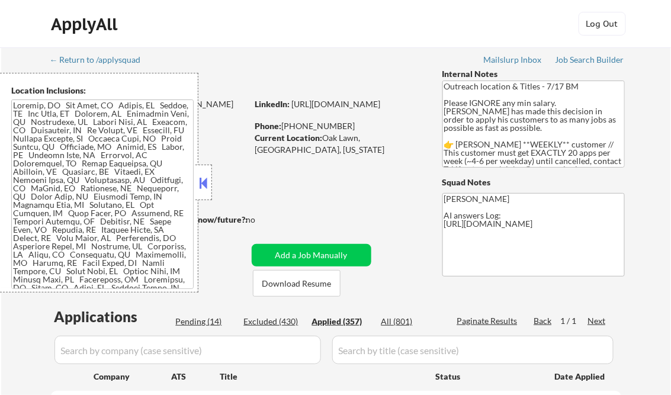
select select ""applied""
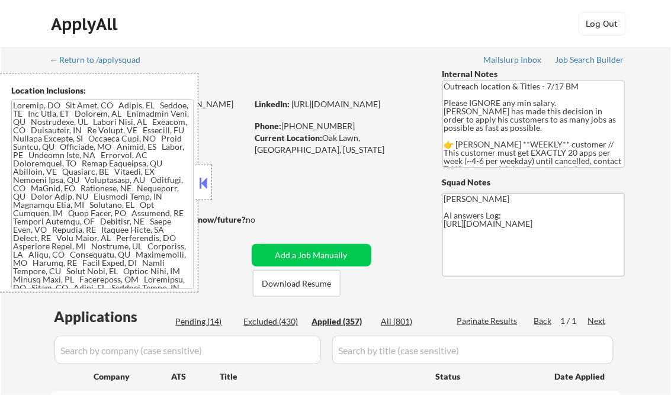
select select ""applied""
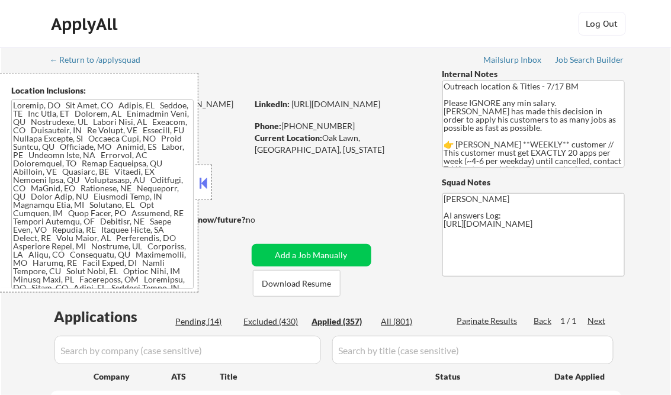
select select ""applied""
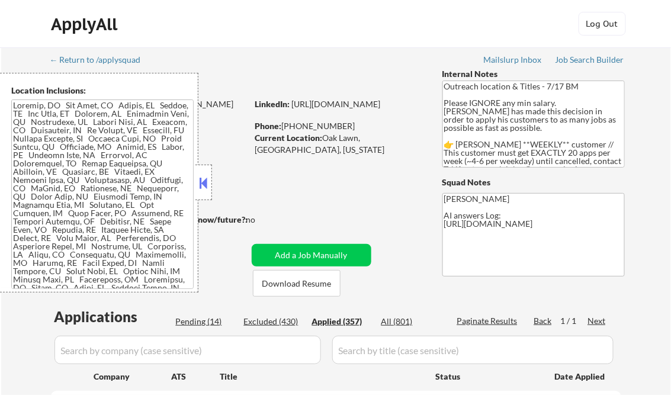
select select ""applied""
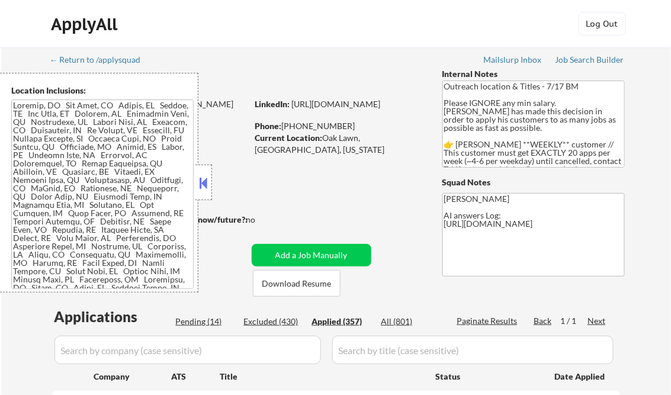
select select ""applied""
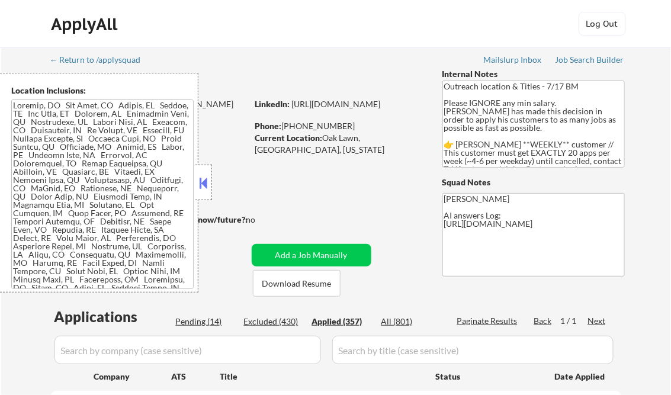
select select ""applied""
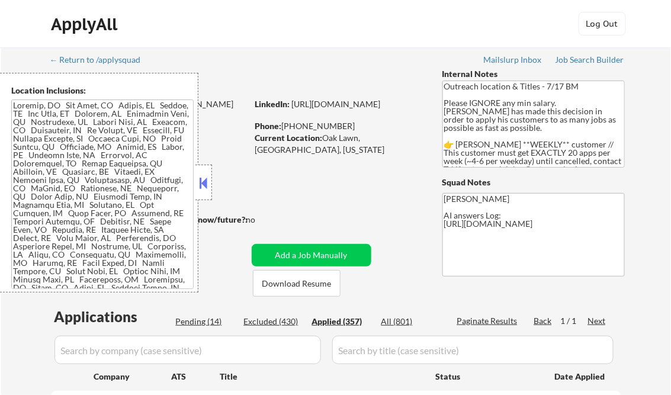
select select ""applied""
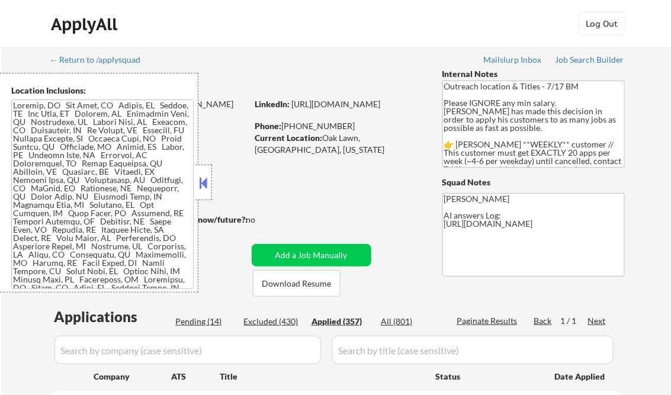
select select ""applied""
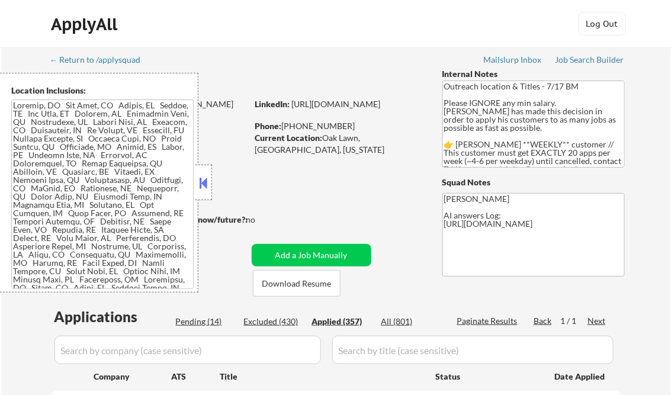
select select ""applied""
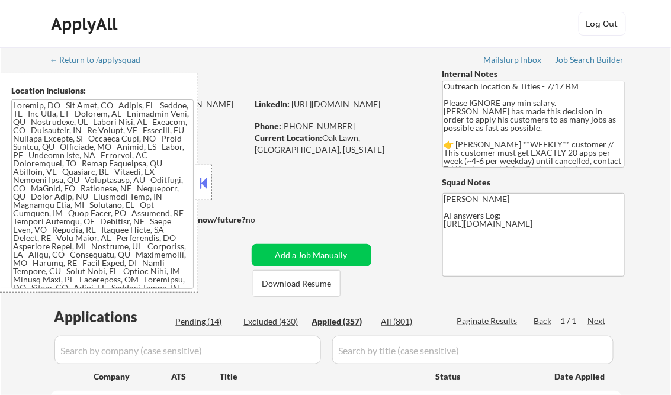
select select ""applied""
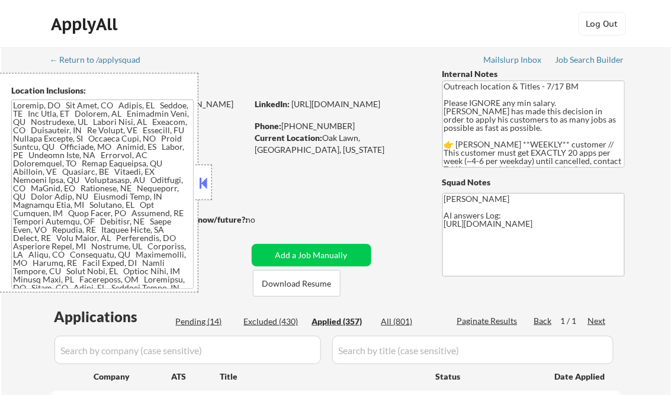
select select ""applied""
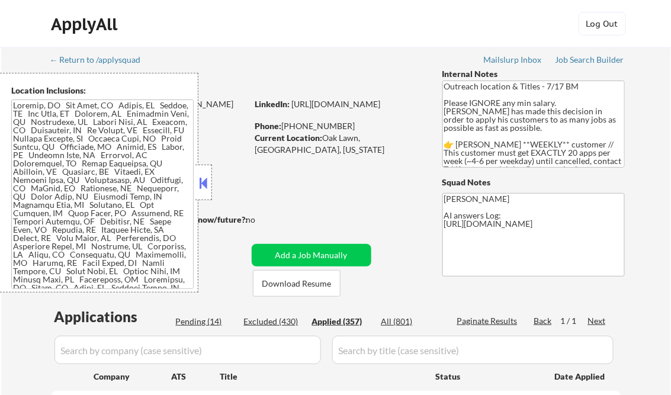
select select ""applied""
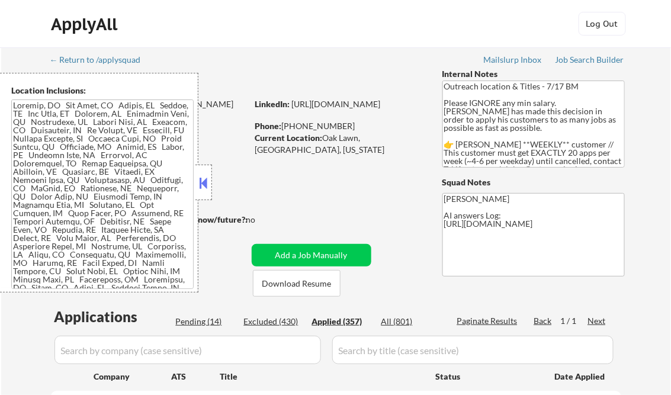
select select ""applied""
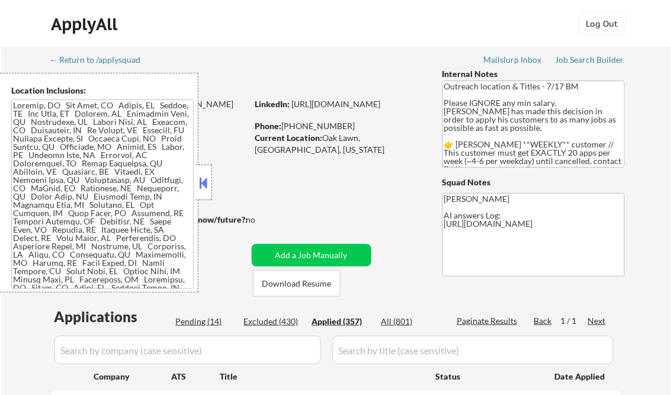
select select ""applied""
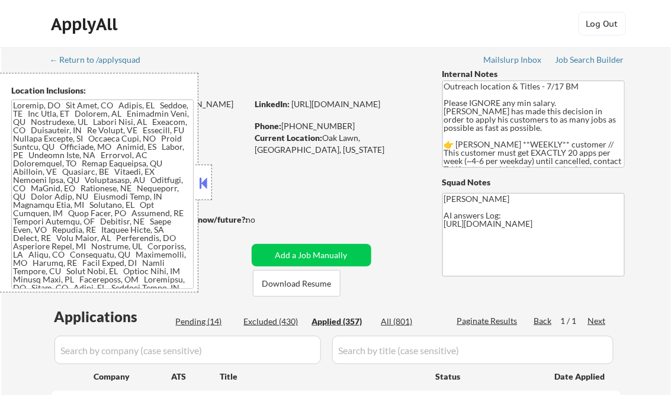
select select ""applied""
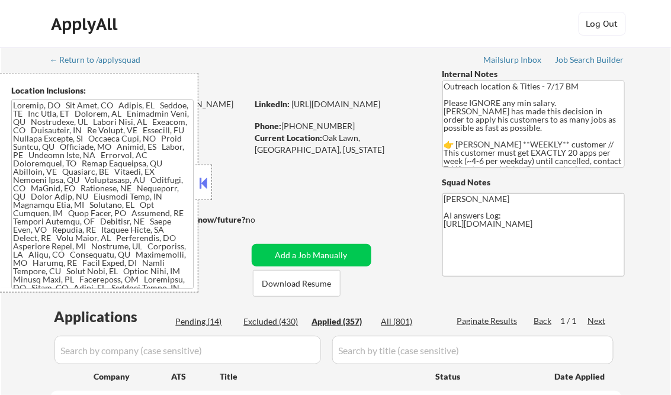
select select ""applied""
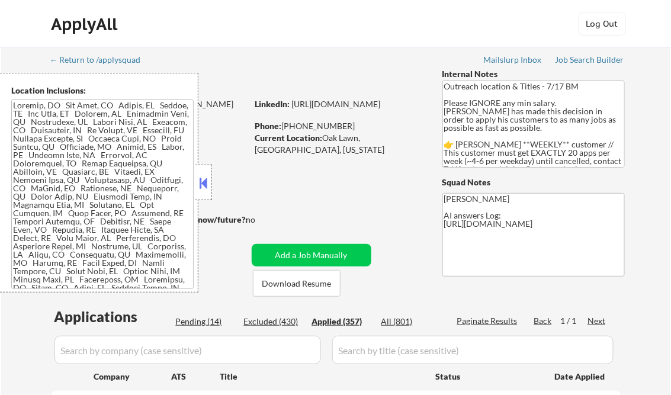
select select ""applied""
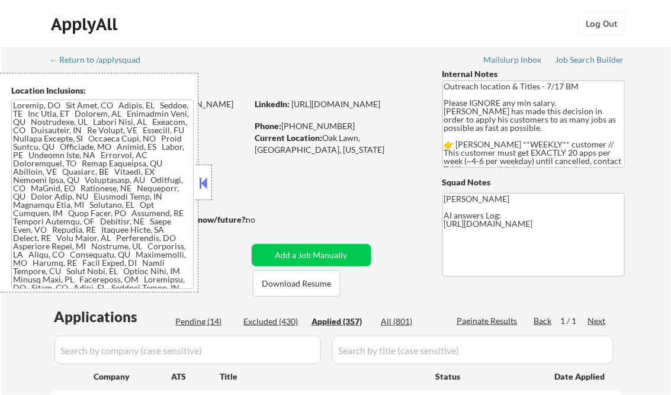
select select ""applied""
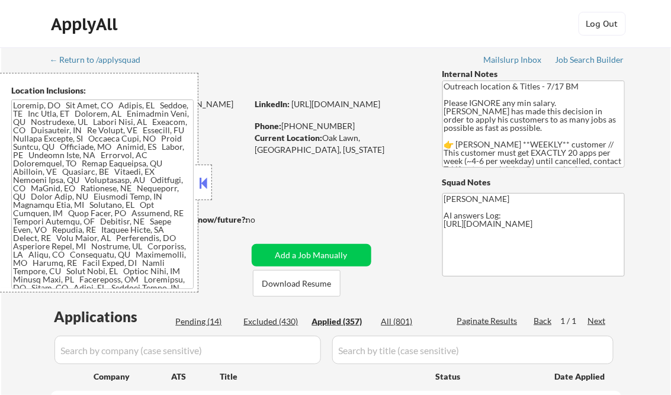
select select ""applied""
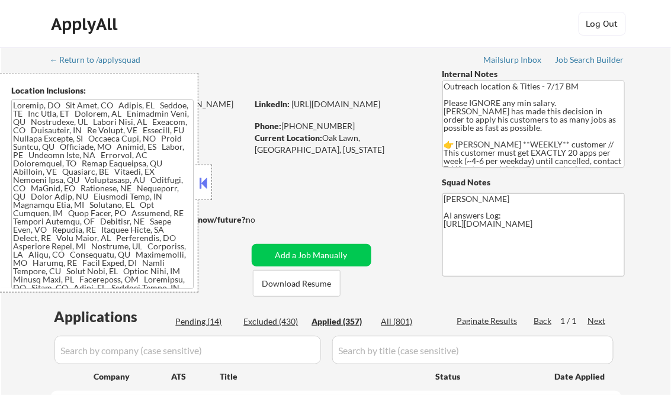
select select ""applied""
click at [202, 179] on button at bounding box center [203, 183] width 13 height 18
